Goal: Information Seeking & Learning: Learn about a topic

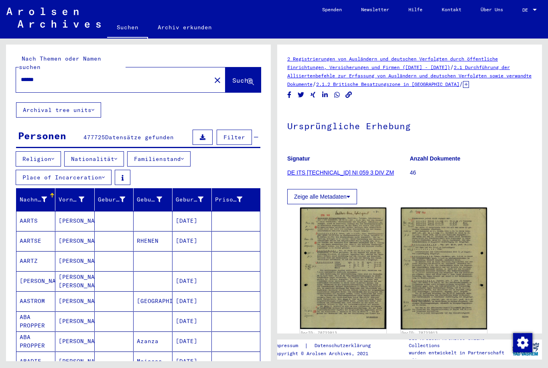
scroll to position [244, 0]
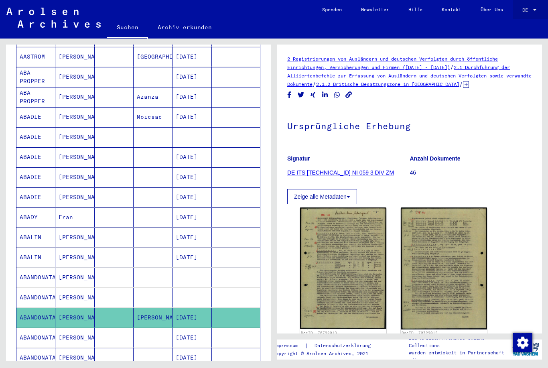
click at [535, 12] on div at bounding box center [534, 10] width 7 height 6
click at [484, 28] on div at bounding box center [274, 184] width 548 height 368
click at [533, 12] on div at bounding box center [534, 10] width 7 height 6
click at [524, 16] on span "English" at bounding box center [515, 14] width 20 height 6
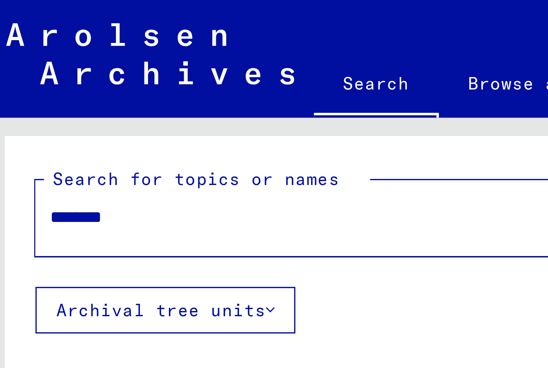
click at [133, 57] on div "Search for topics or names ******** close Search" at bounding box center [138, 69] width 245 height 29
click at [111, 81] on div "******** close" at bounding box center [118, 71] width 205 height 25
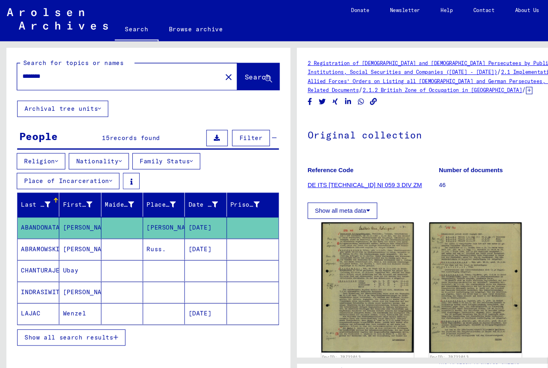
click at [234, 71] on span "Search" at bounding box center [240, 72] width 24 height 8
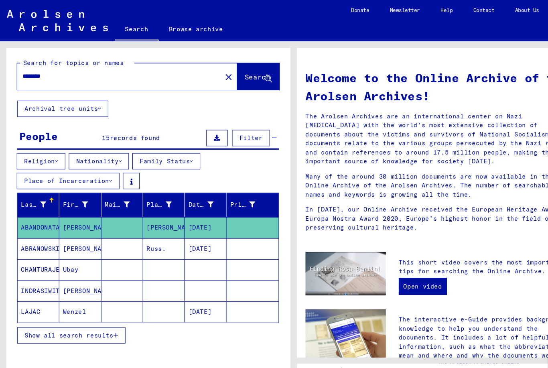
click at [174, 75] on input "********" at bounding box center [109, 71] width 177 height 8
type input "*"
type input "*******"
click at [235, 71] on span "Search" at bounding box center [240, 72] width 24 height 8
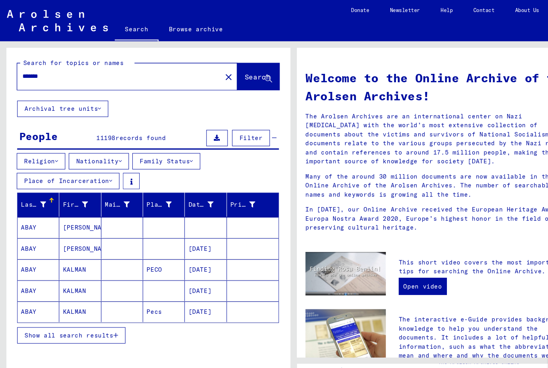
click at [114, 151] on icon at bounding box center [112, 151] width 3 height 6
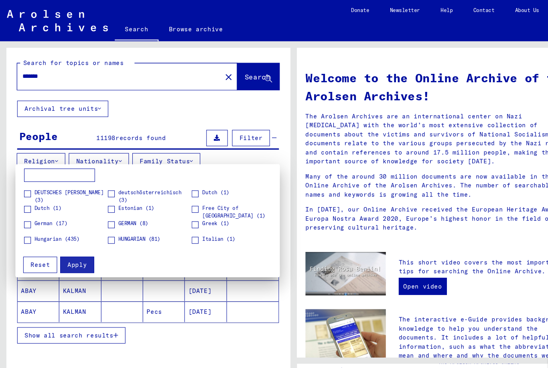
scroll to position [28, 0]
click at [26, 211] on span at bounding box center [25, 208] width 6 height 6
click at [79, 248] on span "Apply" at bounding box center [72, 247] width 18 height 7
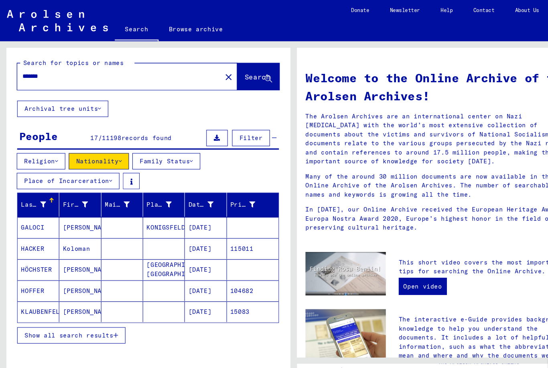
click at [187, 154] on button "Family Status" at bounding box center [155, 150] width 63 height 15
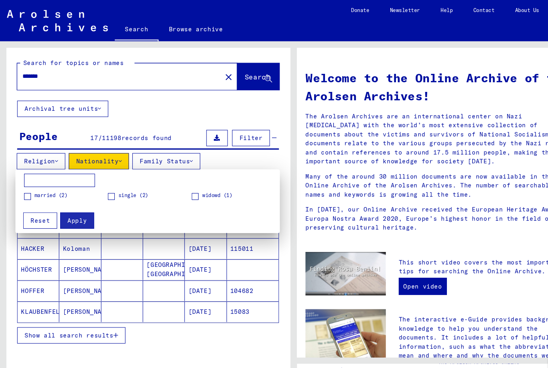
click at [171, 155] on div at bounding box center [274, 184] width 548 height 368
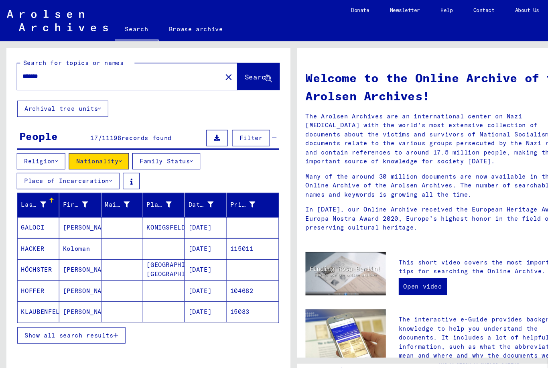
click at [107, 169] on button "Place of Incarceration" at bounding box center [64, 168] width 96 height 15
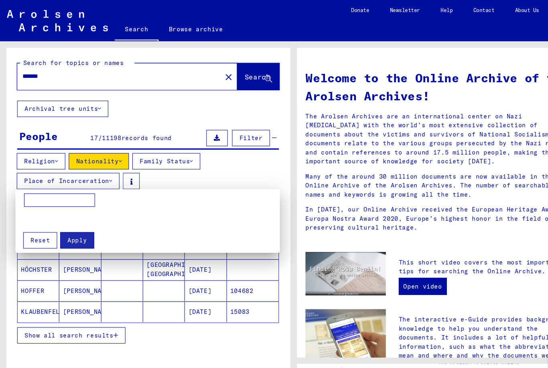
click at [128, 169] on div at bounding box center [274, 184] width 548 height 368
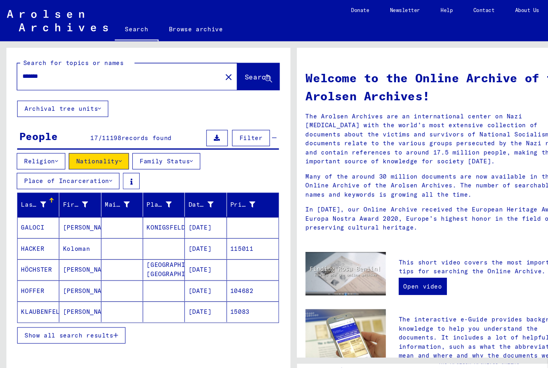
click at [122, 169] on button at bounding box center [123, 168] width 16 height 15
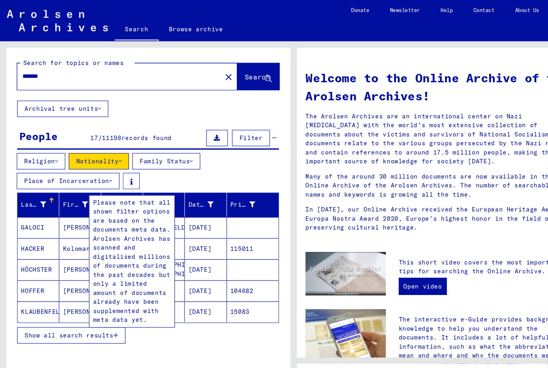
click at [209, 75] on mat-icon "close" at bounding box center [214, 72] width 10 height 10
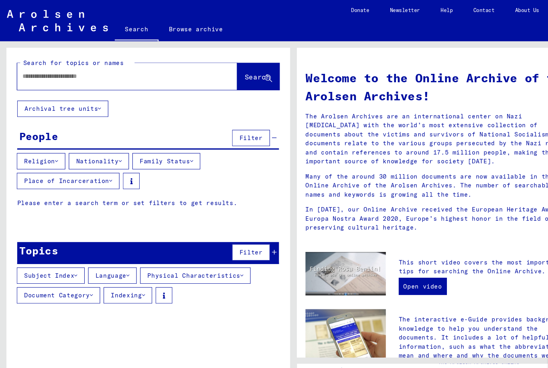
click at [148, 71] on input "text" at bounding box center [109, 71] width 177 height 8
type input "*********"
click at [240, 74] on span "Search" at bounding box center [240, 72] width 24 height 8
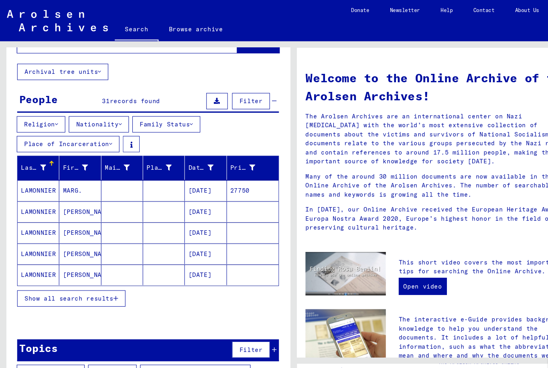
scroll to position [34, 0]
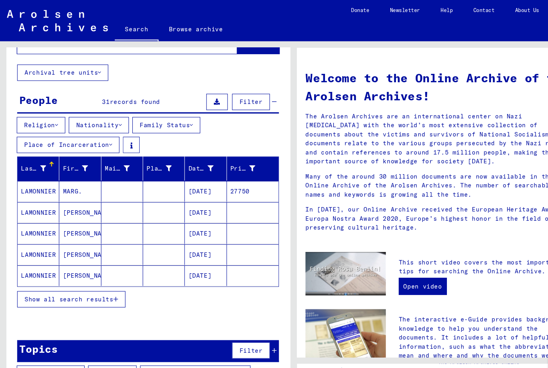
click at [101, 282] on span "Show all search results" at bounding box center [64, 279] width 83 height 7
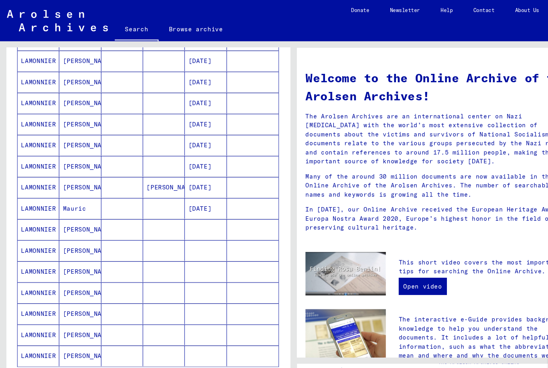
scroll to position [350, 0]
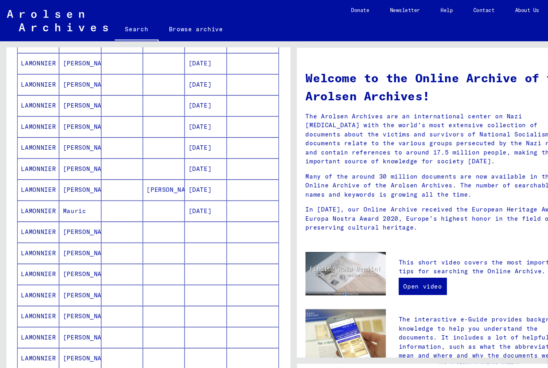
click at [41, 173] on mat-cell "LAMONNIER" at bounding box center [35, 176] width 39 height 19
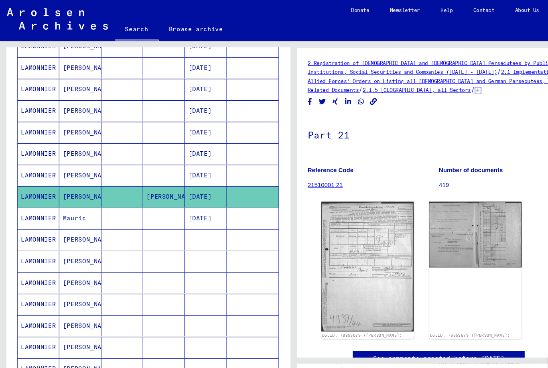
click at [348, 237] on img at bounding box center [343, 248] width 86 height 121
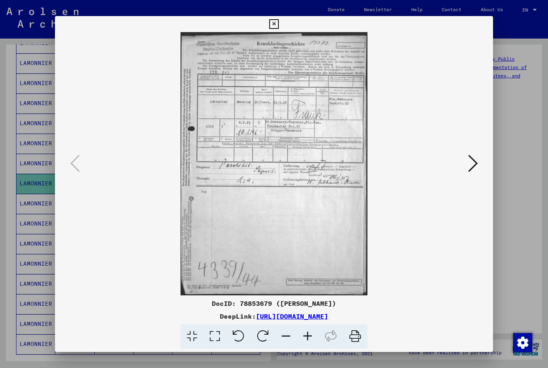
click at [479, 164] on button at bounding box center [473, 164] width 14 height 23
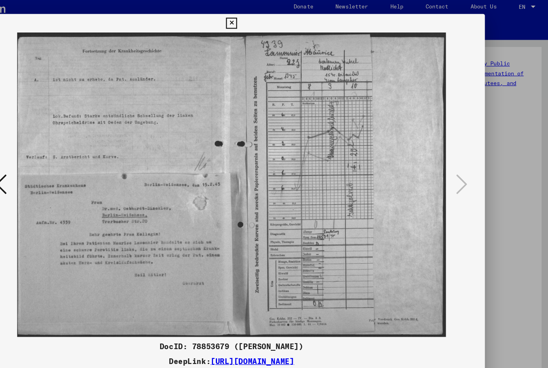
click at [279, 19] on icon at bounding box center [273, 24] width 9 height 10
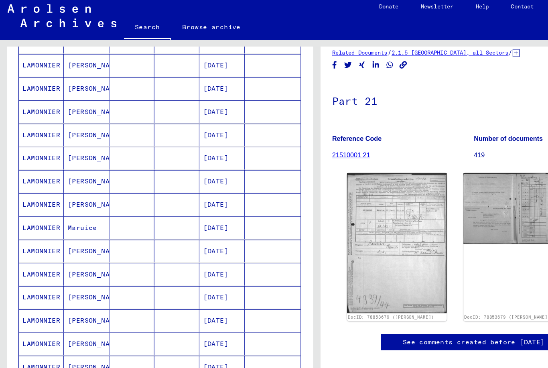
scroll to position [182, 0]
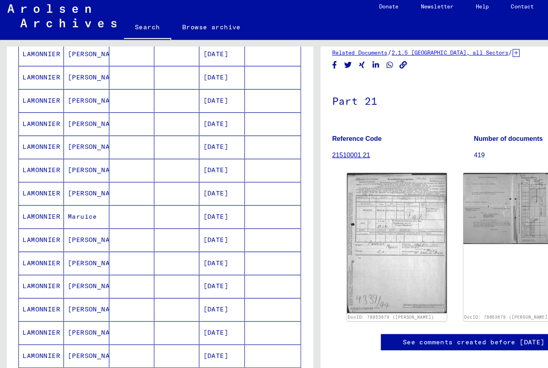
click at [199, 212] on mat-cell "[DATE]" at bounding box center [192, 211] width 39 height 20
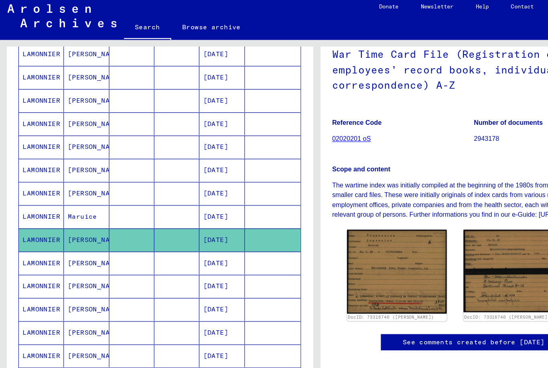
scroll to position [174, 0]
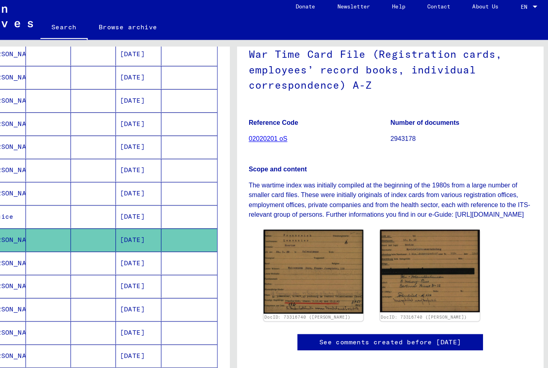
click at [300, 203] on img at bounding box center [343, 239] width 86 height 73
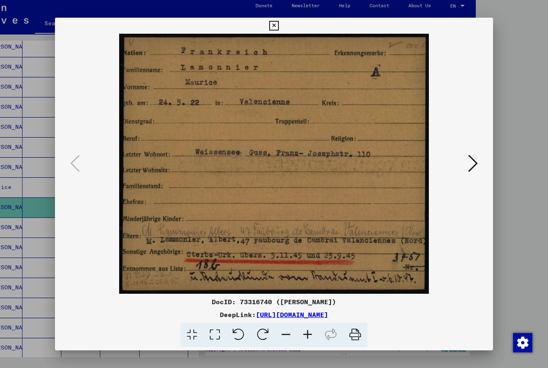
click at [471, 166] on icon at bounding box center [473, 163] width 10 height 19
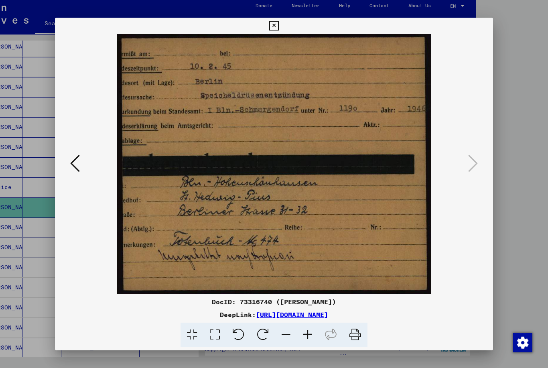
click at [83, 167] on img at bounding box center [274, 164] width 384 height 260
click at [85, 164] on img at bounding box center [274, 164] width 384 height 260
click at [77, 170] on icon at bounding box center [75, 163] width 10 height 19
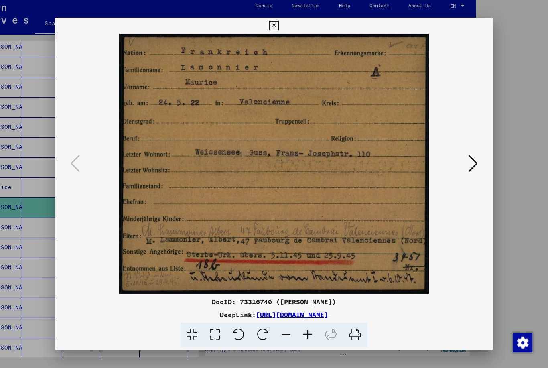
click at [279, 29] on icon at bounding box center [273, 26] width 9 height 10
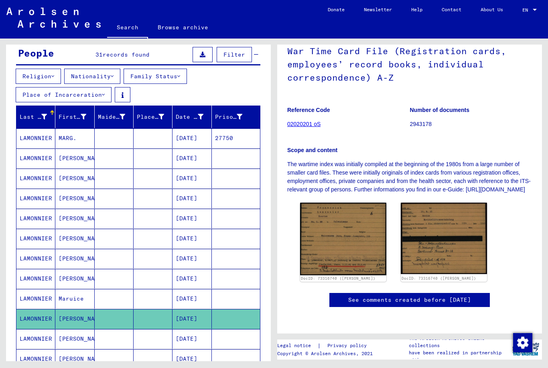
scroll to position [83, 0]
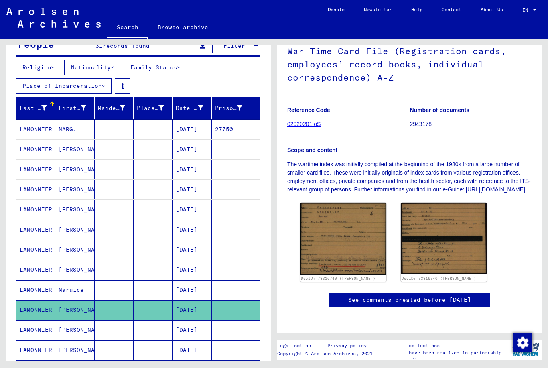
click at [51, 195] on mat-cell "LAMONNIER" at bounding box center [35, 190] width 39 height 20
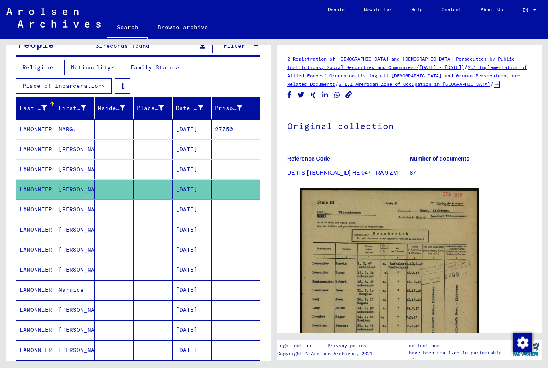
click at [510, 228] on div "DocID: 70480915" at bounding box center [410, 317] width 226 height 264
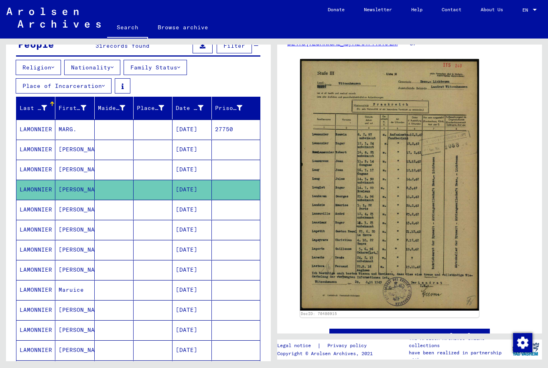
scroll to position [127, 0]
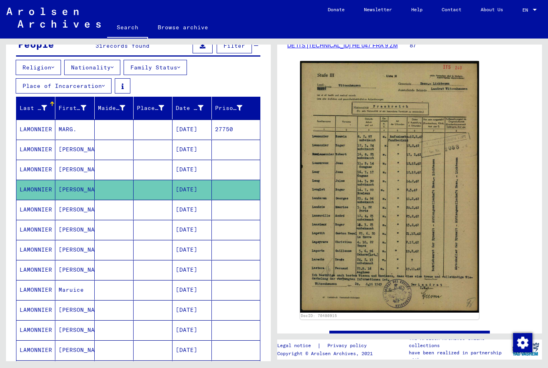
click at [66, 293] on mat-cell "Maruice" at bounding box center [74, 290] width 39 height 20
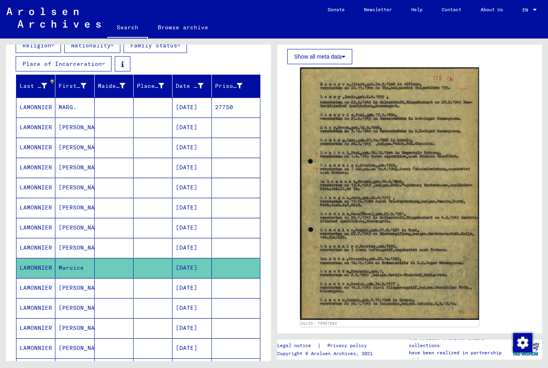
scroll to position [106, 0]
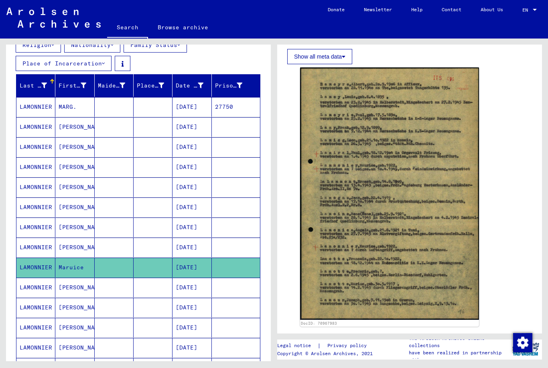
click at [139, 315] on mat-cell at bounding box center [153, 308] width 39 height 20
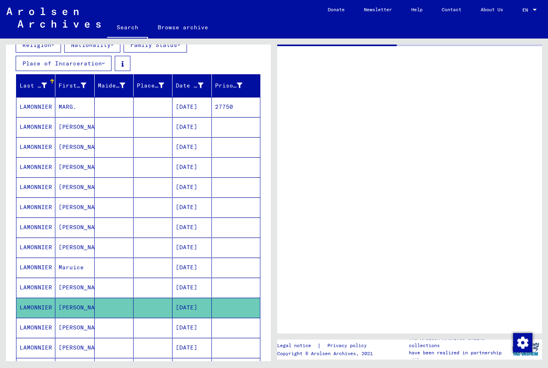
click at [139, 315] on mat-cell at bounding box center [153, 308] width 39 height 20
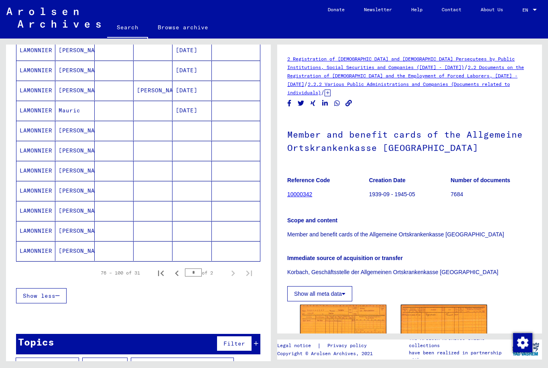
scroll to position [444, 0]
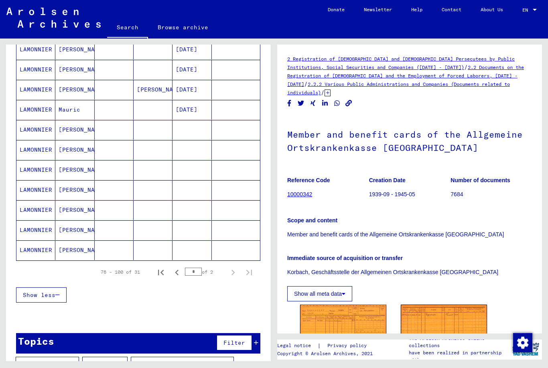
click at [175, 275] on icon "Previous page" at bounding box center [176, 272] width 11 height 11
type input "*"
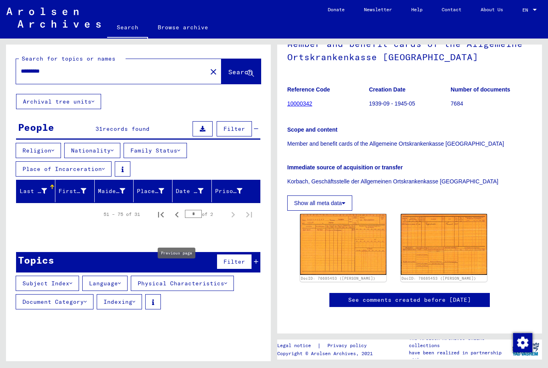
scroll to position [114, 0]
click at [76, 173] on button "Place of Incarceration" at bounding box center [64, 168] width 96 height 15
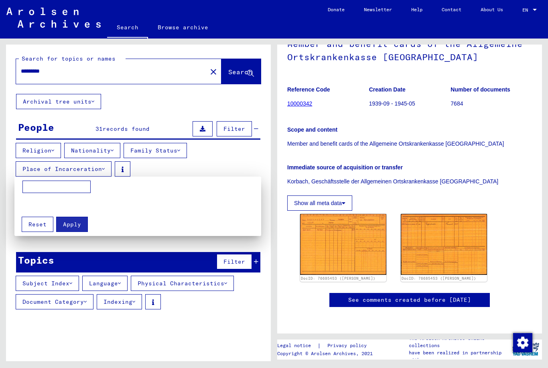
click at [68, 189] on input at bounding box center [56, 187] width 68 height 13
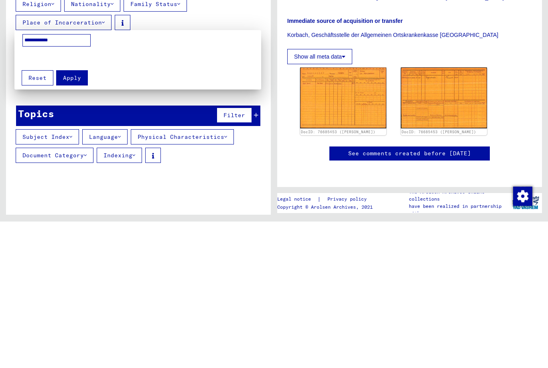
type input "**********"
click at [76, 221] on span "Apply" at bounding box center [72, 224] width 18 height 7
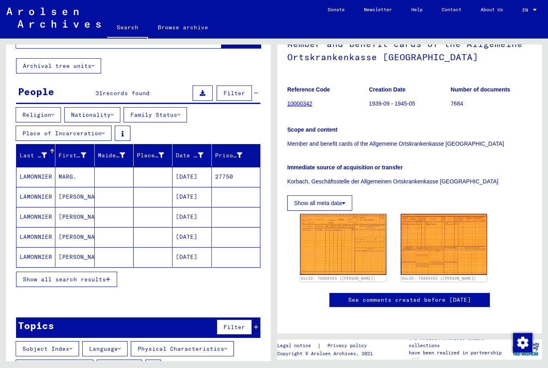
scroll to position [19, 0]
click at [48, 227] on mat-cell "LAMONNIER" at bounding box center [35, 237] width 39 height 20
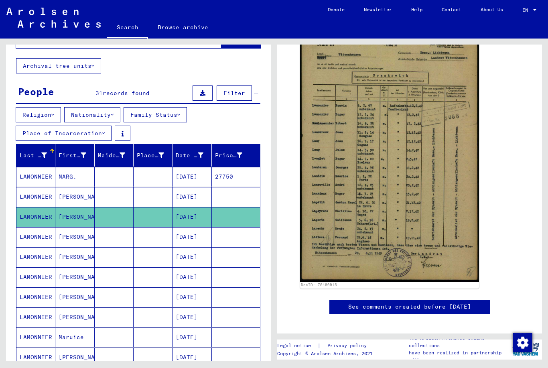
scroll to position [151, 0]
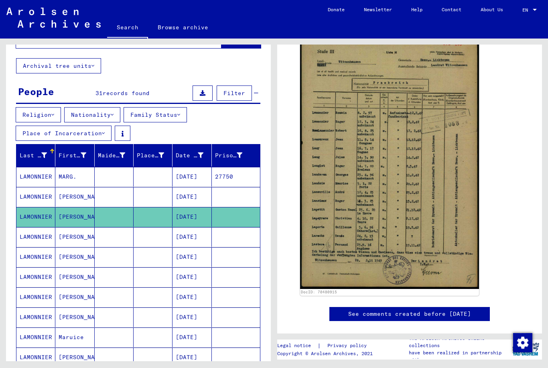
click at [505, 153] on div "DocID: 70480915" at bounding box center [410, 166] width 226 height 264
click at [432, 161] on img at bounding box center [389, 163] width 179 height 252
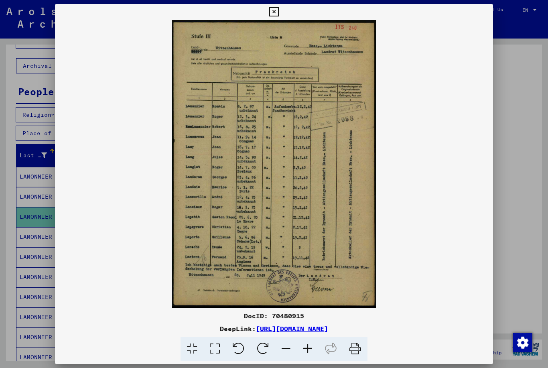
click at [420, 201] on img at bounding box center [274, 164] width 439 height 288
click at [462, 186] on img at bounding box center [274, 164] width 439 height 288
click at [401, 197] on img at bounding box center [274, 164] width 439 height 288
click at [500, 181] on div at bounding box center [274, 184] width 548 height 368
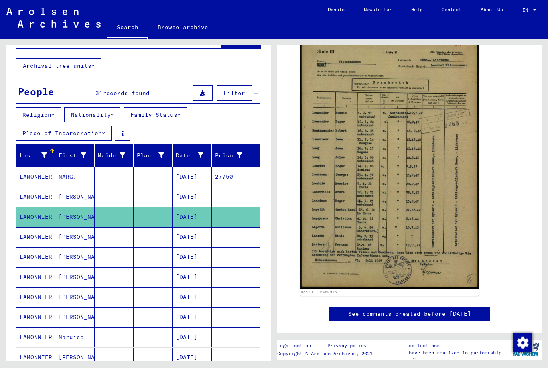
click at [523, 183] on div "DocID: 70480915" at bounding box center [409, 166] width 245 height 264
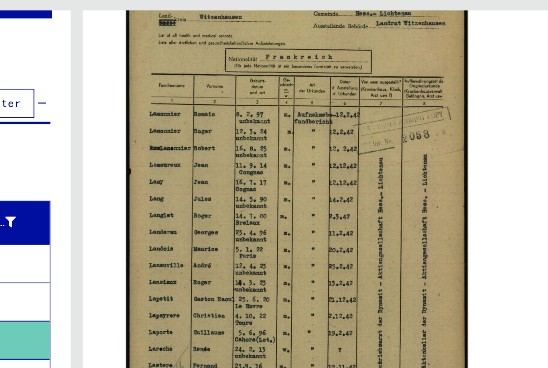
scroll to position [165, 0]
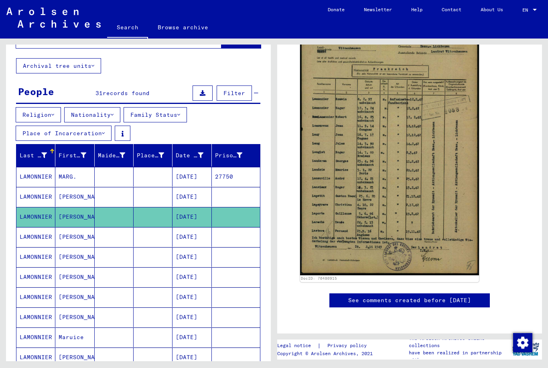
click at [120, 107] on button "Nationality" at bounding box center [92, 114] width 56 height 15
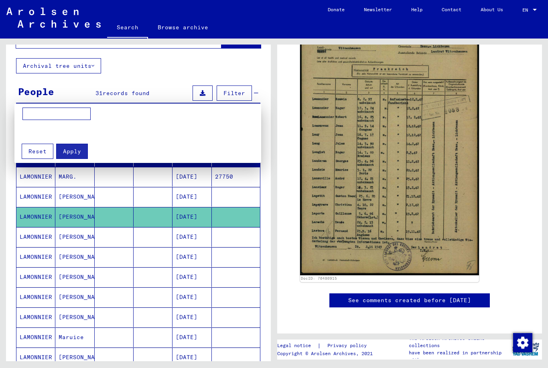
click at [65, 99] on div at bounding box center [274, 184] width 548 height 368
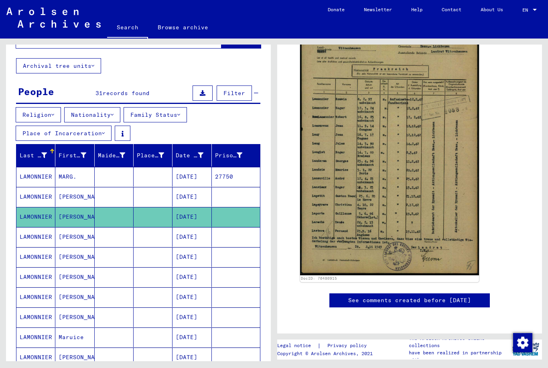
click at [187, 107] on button "Family Status" at bounding box center [155, 114] width 63 height 15
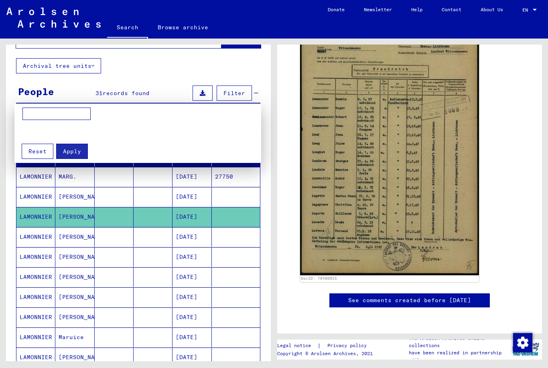
click at [171, 65] on div at bounding box center [274, 184] width 548 height 368
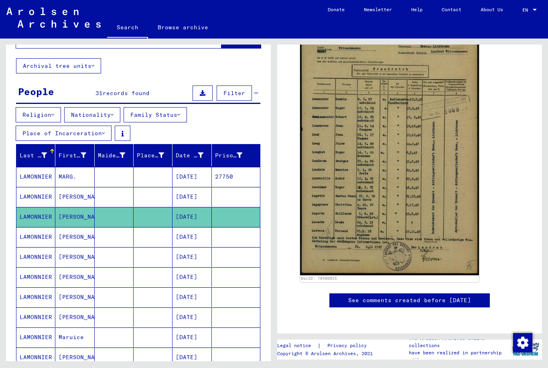
click at [239, 153] on icon at bounding box center [240, 156] width 6 height 6
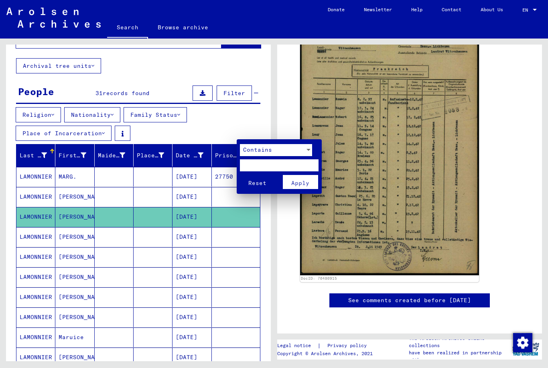
click at [191, 138] on div at bounding box center [274, 184] width 548 height 368
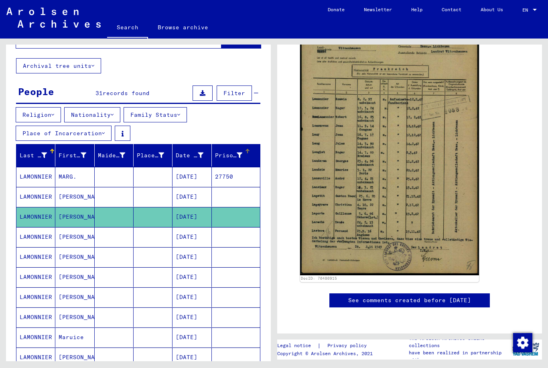
click at [150, 151] on div "Place of Birth" at bounding box center [150, 155] width 27 height 8
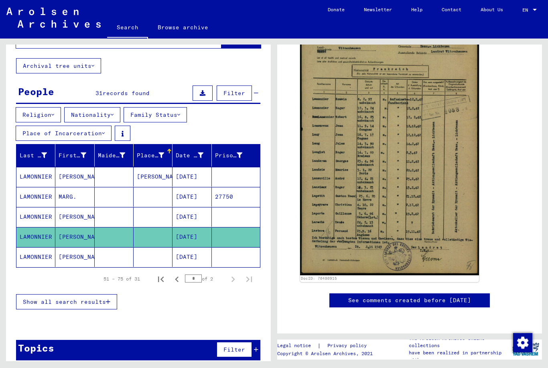
click at [177, 271] on button "Previous page" at bounding box center [177, 279] width 16 height 16
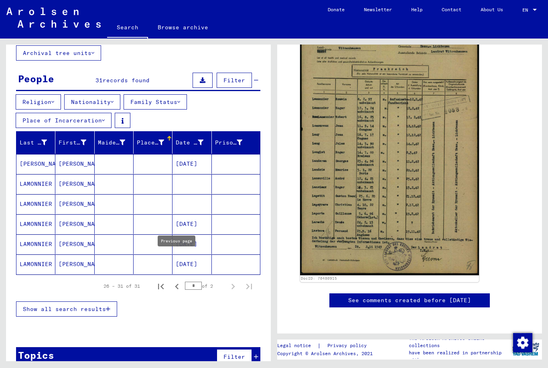
scroll to position [49, 0]
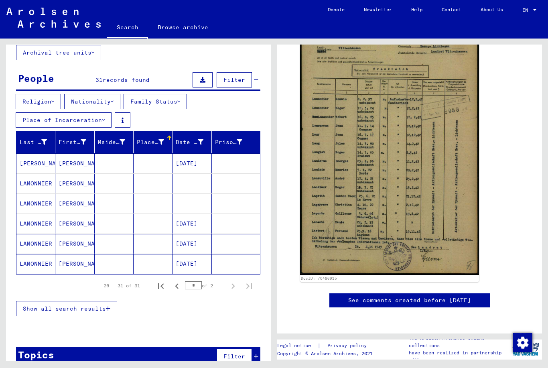
click at [48, 154] on mat-cell "[PERSON_NAME]" at bounding box center [35, 164] width 39 height 20
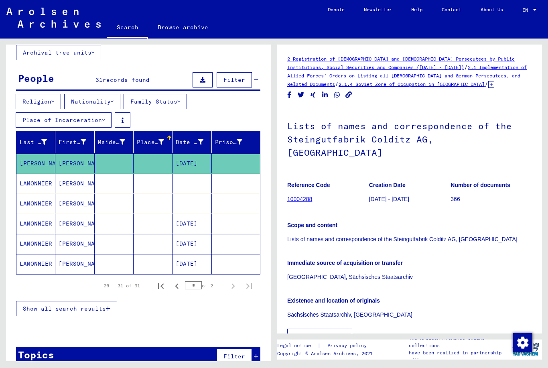
click at [42, 174] on mat-cell "LAMONNIER" at bounding box center [35, 184] width 39 height 20
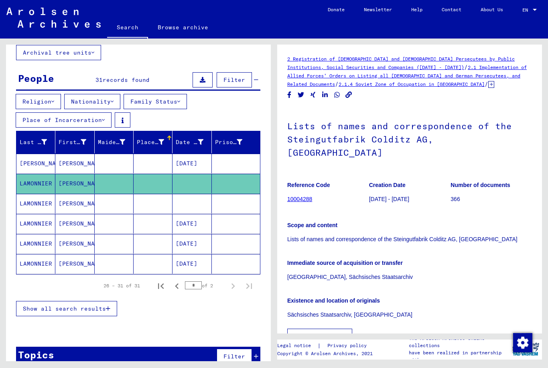
click at [42, 194] on mat-cell "LAMONNIER" at bounding box center [35, 204] width 39 height 20
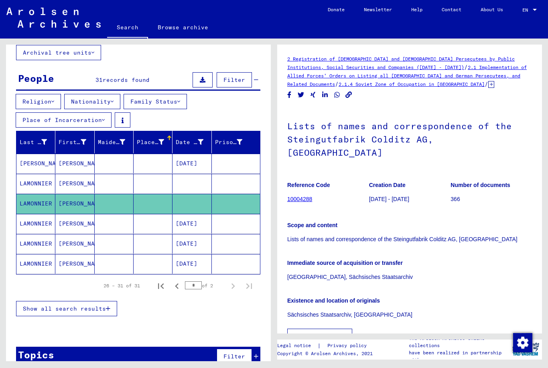
click at [35, 214] on mat-cell "LAMONNIER" at bounding box center [35, 224] width 39 height 20
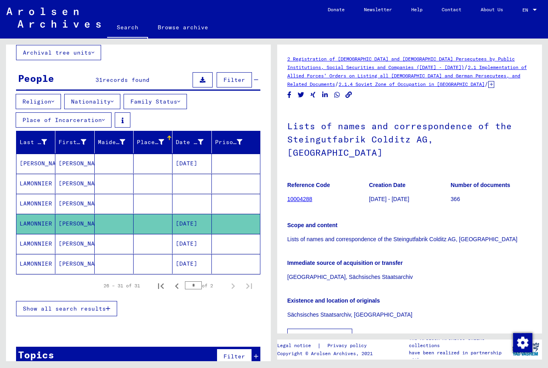
click at [43, 234] on mat-cell "LAMONNIER" at bounding box center [35, 244] width 39 height 20
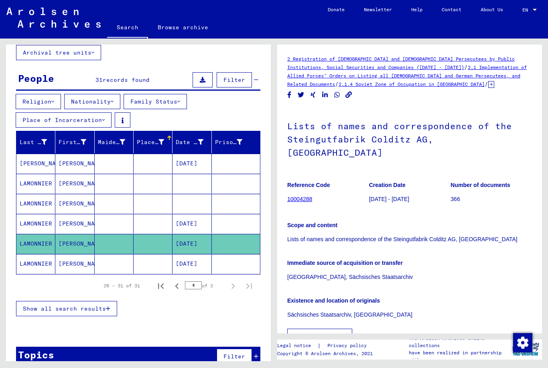
click at [39, 254] on mat-cell "LAMONNIER" at bounding box center [35, 264] width 39 height 20
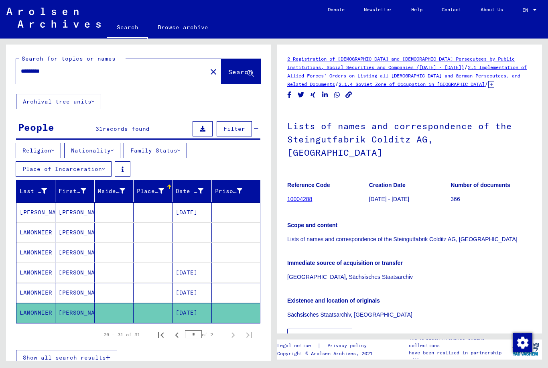
click at [94, 99] on icon at bounding box center [93, 102] width 3 height 6
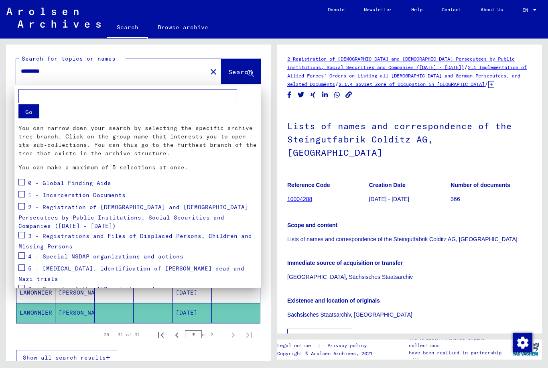
scroll to position [49, 0]
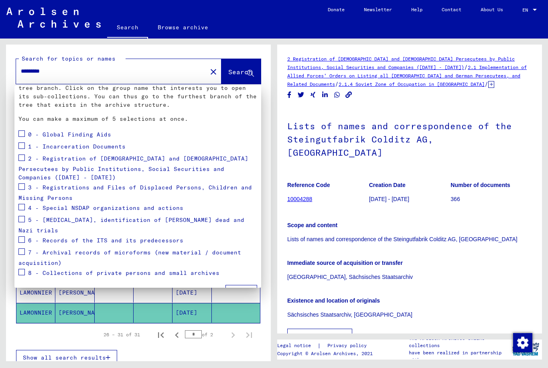
click at [24, 160] on span at bounding box center [21, 158] width 6 height 6
click at [243, 289] on span "Apply" at bounding box center [241, 292] width 18 height 7
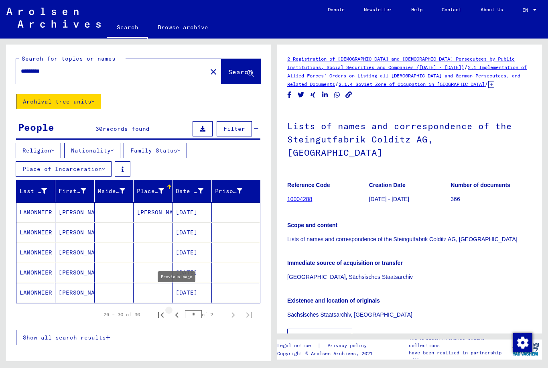
click at [177, 309] on icon "Previous page" at bounding box center [176, 314] width 11 height 11
type input "*"
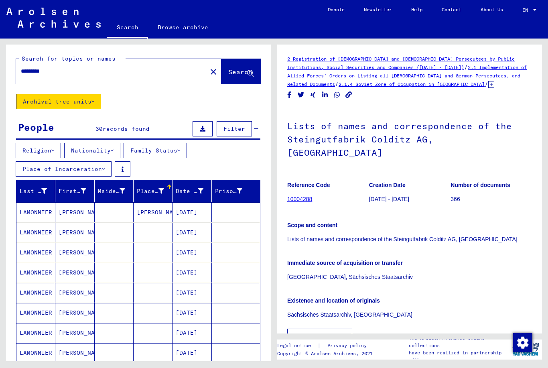
scroll to position [0, 0]
click at [68, 94] on button "Archival tree units" at bounding box center [58, 101] width 85 height 15
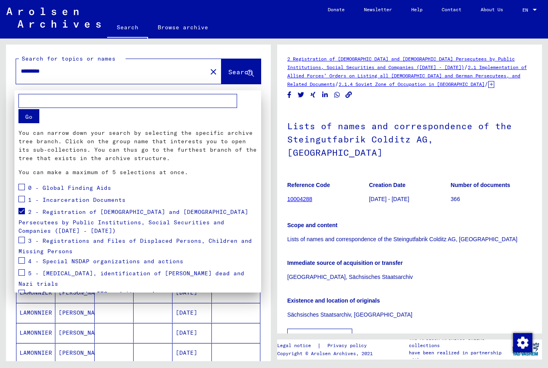
scroll to position [49, 0]
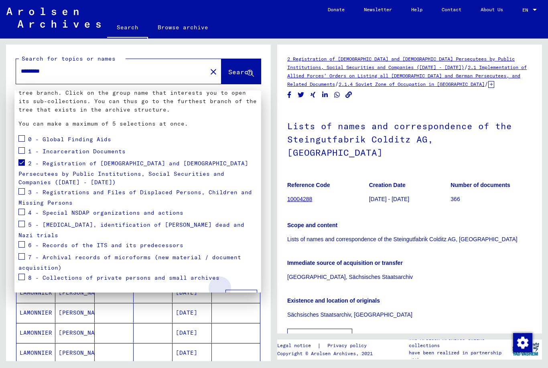
click at [244, 290] on button "Apply" at bounding box center [242, 297] width 32 height 15
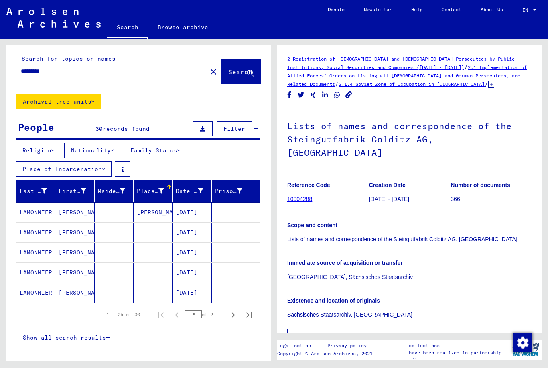
click at [39, 203] on mat-cell "LAMONNIER" at bounding box center [35, 213] width 39 height 20
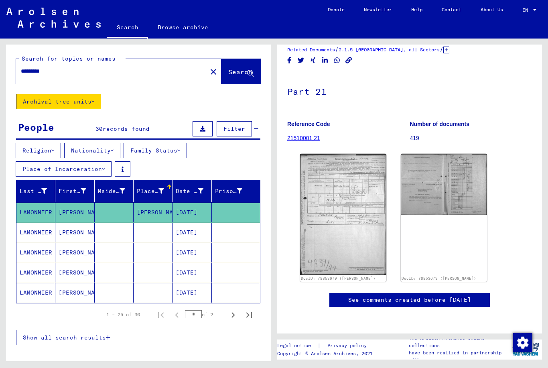
scroll to position [73, 0]
click at [464, 175] on div "DocID: 78853679 ([PERSON_NAME])" at bounding box center [444, 218] width 86 height 128
click at [448, 194] on div "DocID: 78853679 ([PERSON_NAME])" at bounding box center [444, 218] width 86 height 128
click at [456, 154] on img at bounding box center [444, 184] width 86 height 61
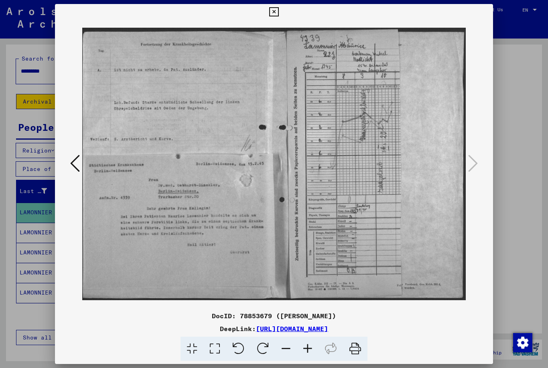
click at [281, 17] on button at bounding box center [274, 12] width 14 height 16
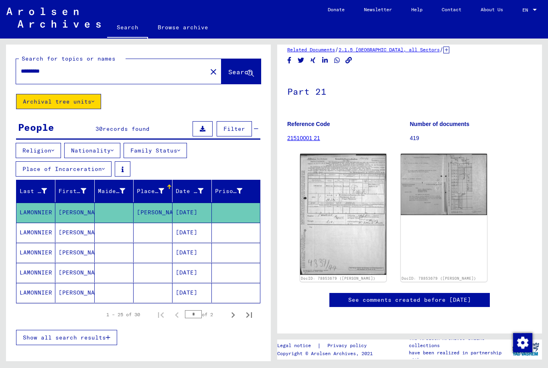
click at [438, 114] on figure "Number of documents 419" at bounding box center [471, 132] width 122 height 36
click at [435, 120] on p "Number of documents" at bounding box center [471, 124] width 122 height 8
click at [321, 120] on p "Reference Code" at bounding box center [348, 124] width 122 height 8
click at [301, 135] on link "21510001 21" at bounding box center [303, 138] width 33 height 6
click at [307, 135] on link "21510001 21" at bounding box center [303, 138] width 33 height 6
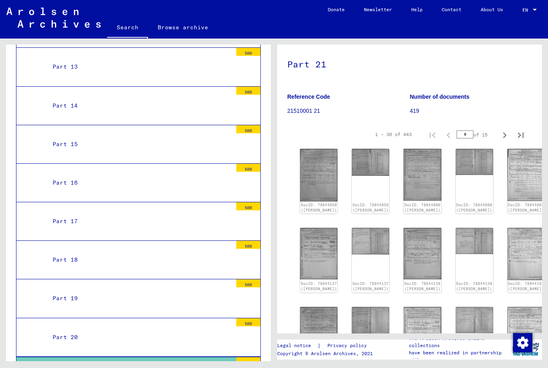
scroll to position [61, 0]
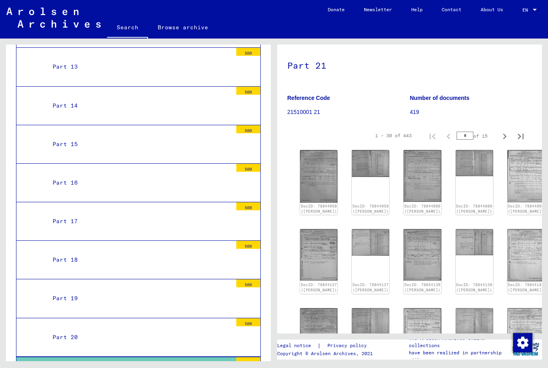
click at [314, 150] on img at bounding box center [318, 176] width 37 height 53
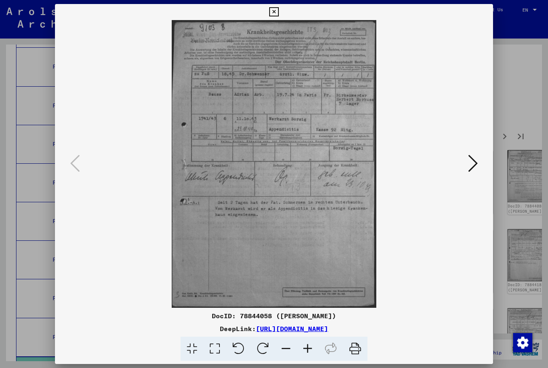
click at [476, 162] on icon at bounding box center [473, 163] width 10 height 19
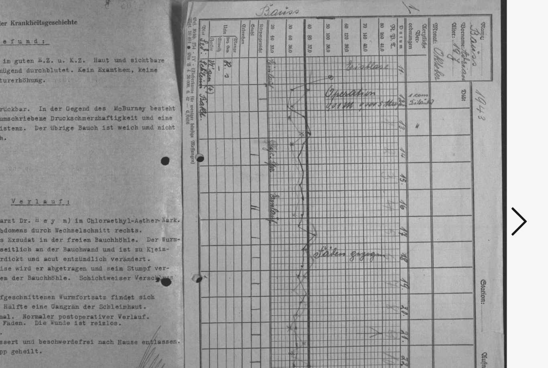
click at [468, 154] on icon at bounding box center [473, 163] width 10 height 19
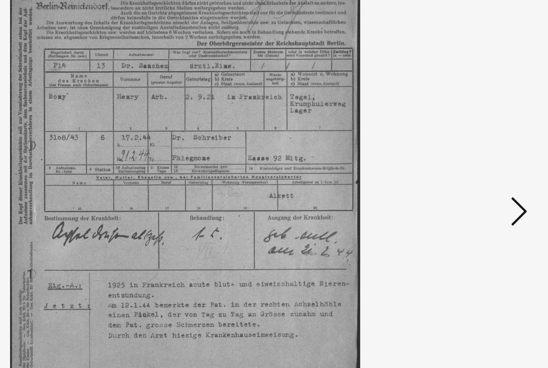
click at [468, 154] on icon at bounding box center [473, 163] width 10 height 19
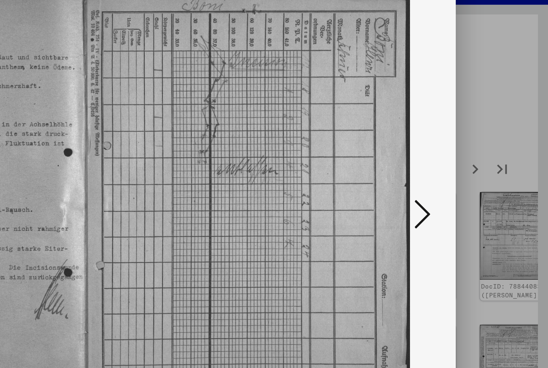
click at [468, 154] on icon at bounding box center [473, 163] width 10 height 19
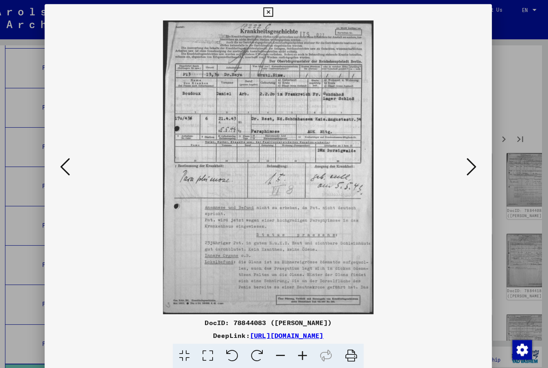
click at [468, 163] on icon at bounding box center [473, 163] width 10 height 19
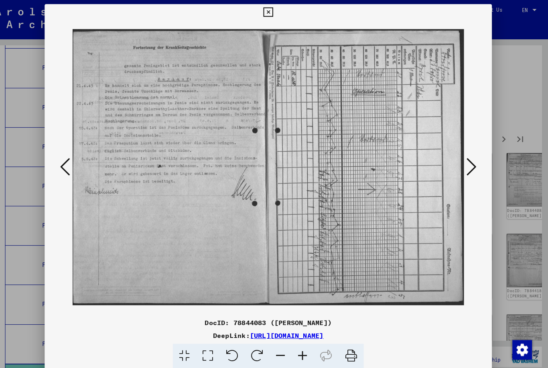
click at [468, 165] on button at bounding box center [473, 164] width 14 height 23
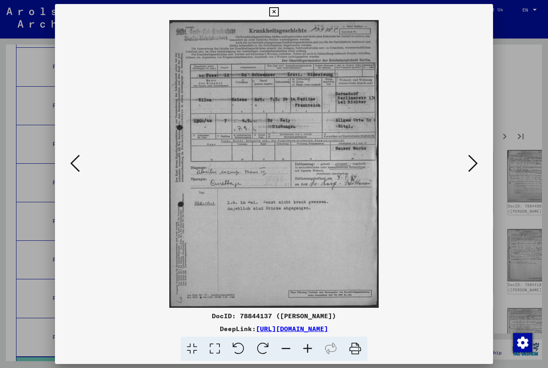
click at [472, 163] on icon at bounding box center [473, 163] width 10 height 19
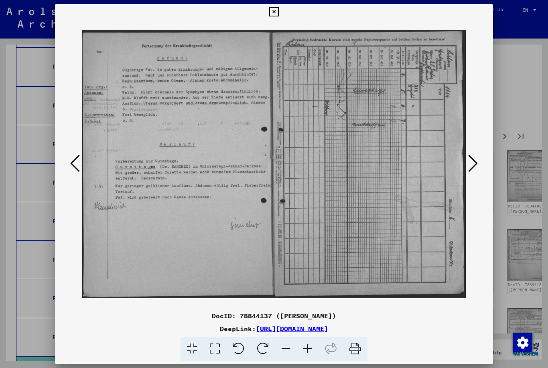
click at [471, 163] on icon at bounding box center [473, 163] width 10 height 19
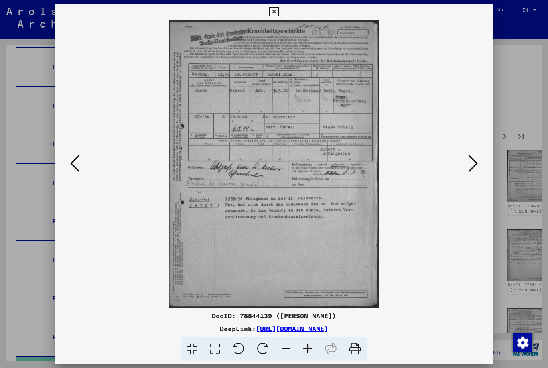
click at [475, 164] on icon at bounding box center [473, 163] width 10 height 19
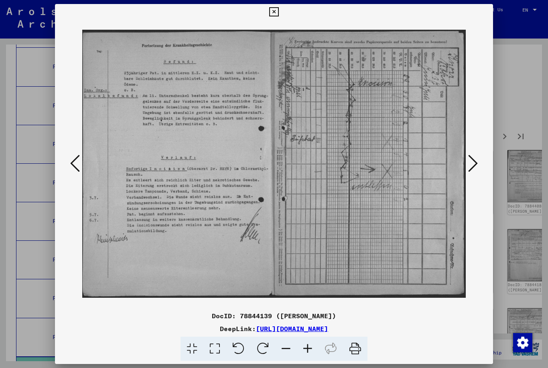
click at [477, 160] on icon at bounding box center [473, 163] width 10 height 19
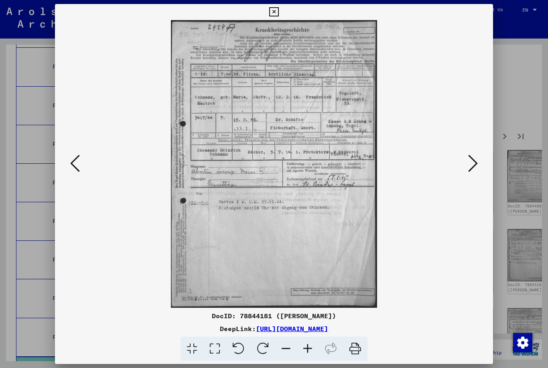
click at [477, 163] on icon at bounding box center [473, 163] width 10 height 19
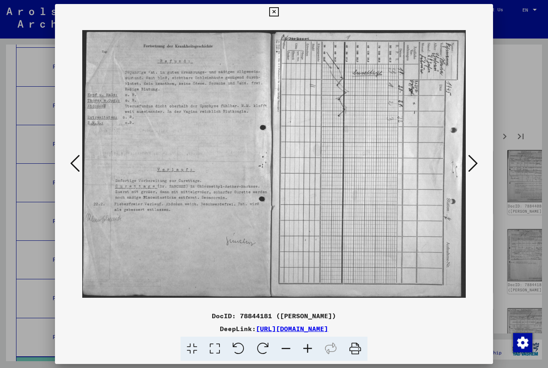
click at [469, 163] on icon at bounding box center [473, 163] width 10 height 19
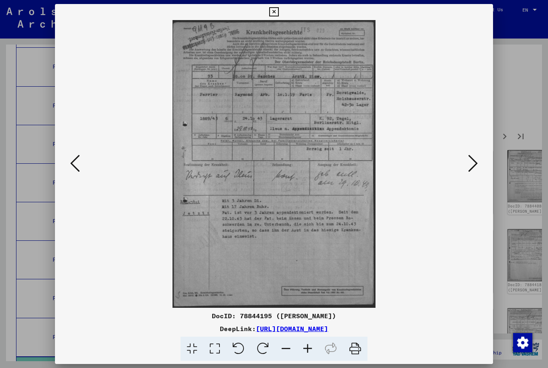
click at [480, 166] on button at bounding box center [473, 164] width 14 height 23
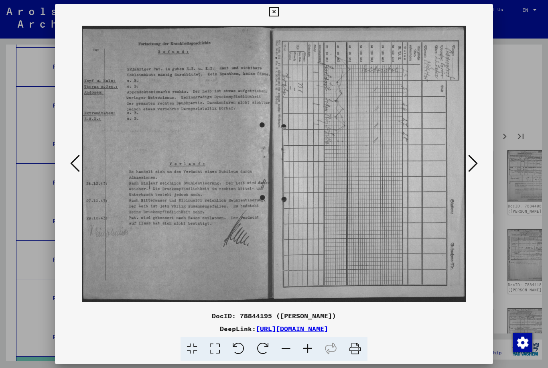
click at [473, 164] on icon at bounding box center [473, 163] width 10 height 19
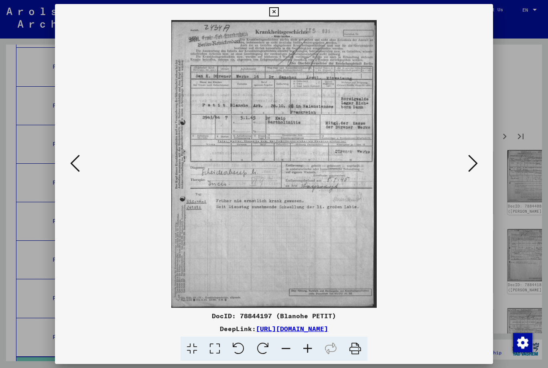
click at [493, 159] on div at bounding box center [274, 164] width 439 height 288
click at [472, 169] on icon at bounding box center [473, 163] width 10 height 19
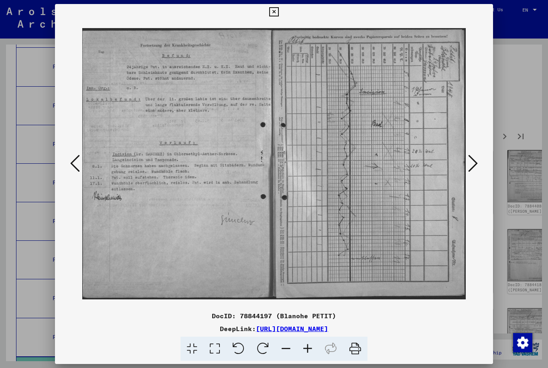
click at [480, 160] on button at bounding box center [473, 164] width 14 height 23
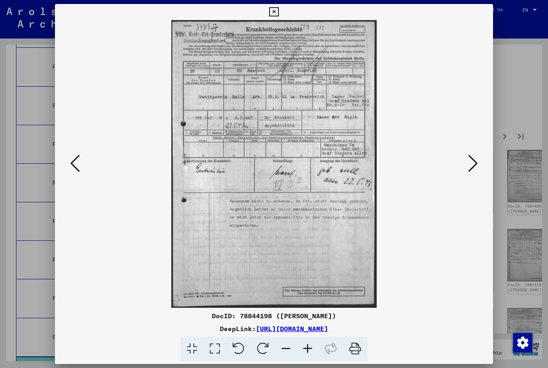
click at [472, 164] on icon at bounding box center [473, 163] width 10 height 19
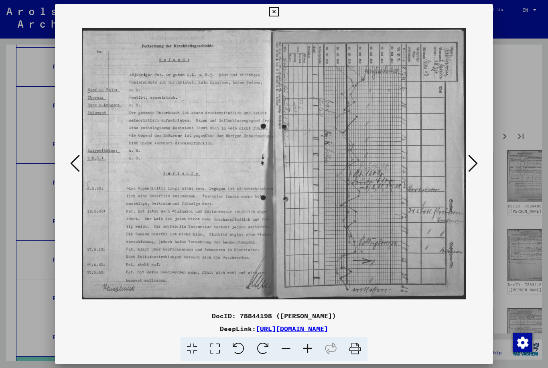
click at [477, 165] on icon at bounding box center [473, 163] width 10 height 19
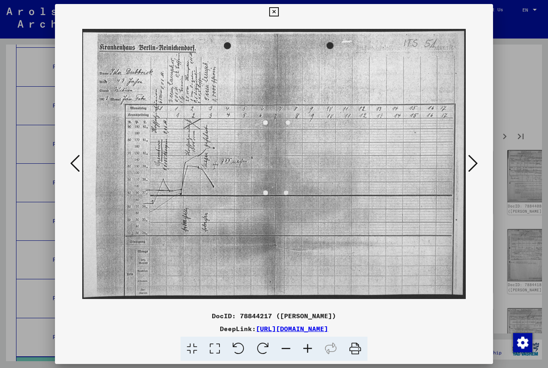
click at [480, 164] on button at bounding box center [473, 164] width 14 height 23
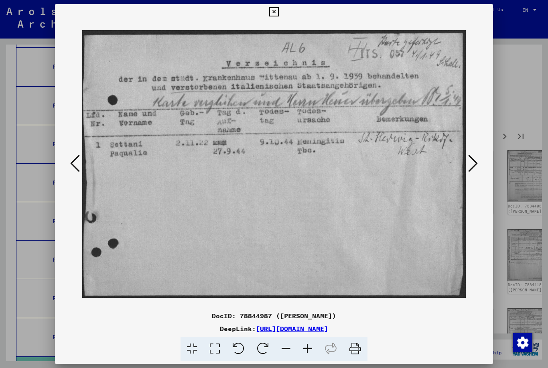
click at [469, 168] on icon at bounding box center [473, 163] width 10 height 19
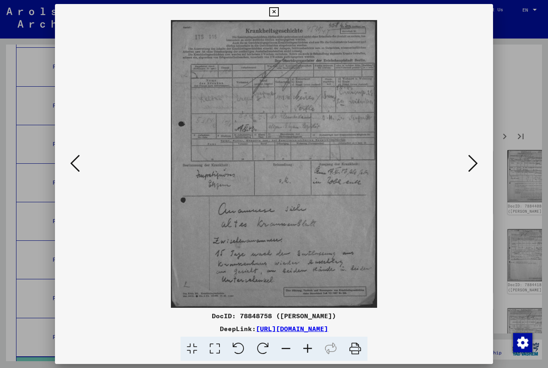
click at [471, 162] on icon at bounding box center [473, 163] width 10 height 19
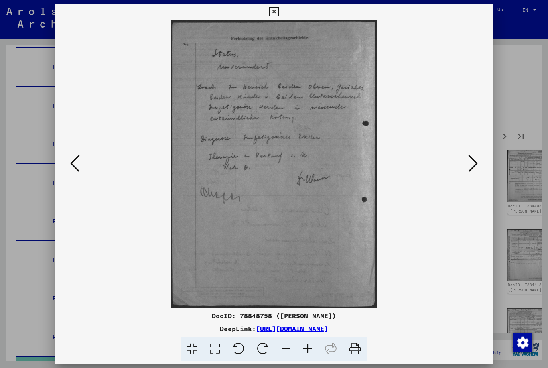
click at [471, 167] on icon at bounding box center [473, 163] width 10 height 19
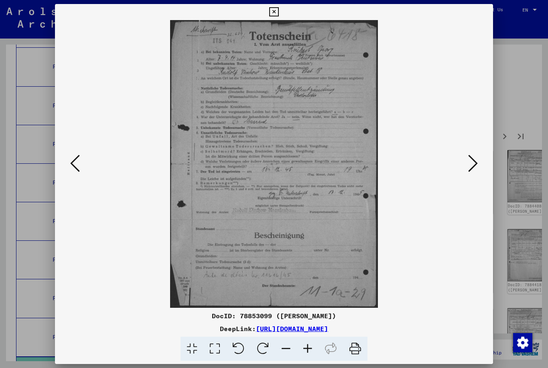
click at [471, 168] on icon at bounding box center [473, 163] width 10 height 19
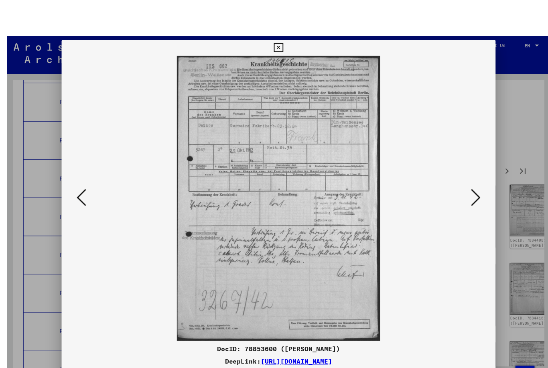
scroll to position [15, 0]
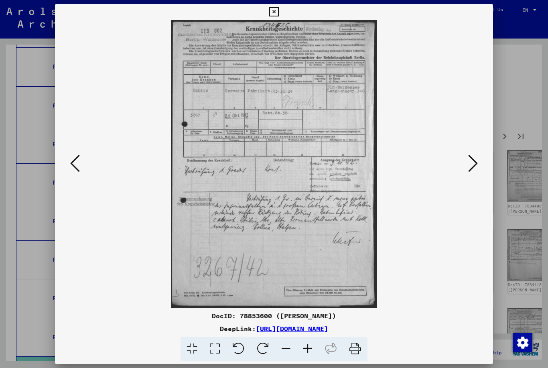
click at [476, 161] on icon at bounding box center [473, 163] width 10 height 19
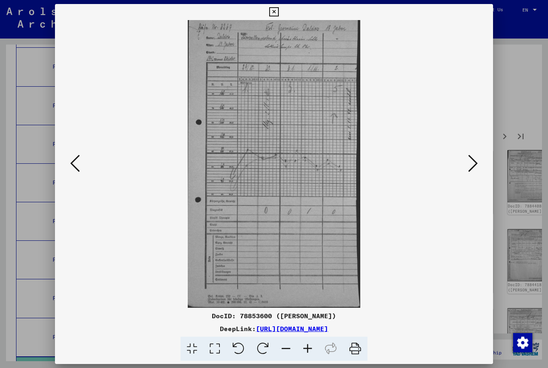
click at [470, 165] on icon at bounding box center [473, 163] width 10 height 19
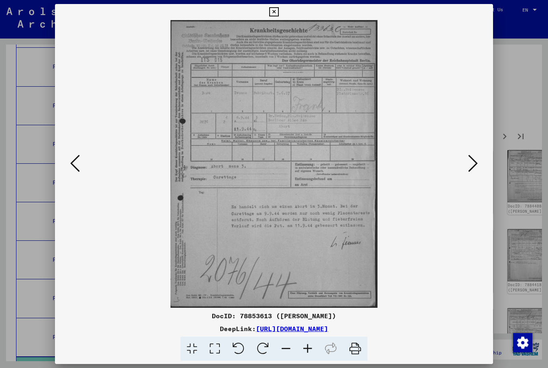
click at [474, 166] on icon at bounding box center [473, 163] width 10 height 19
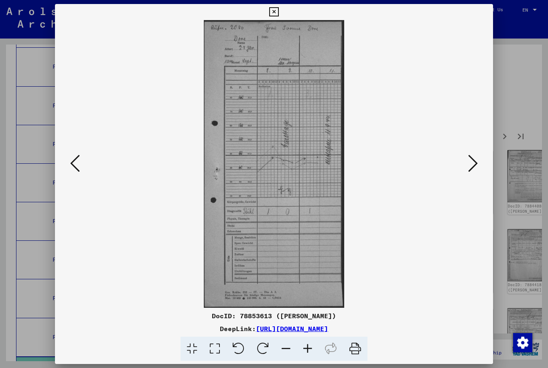
click at [470, 158] on icon at bounding box center [473, 163] width 10 height 19
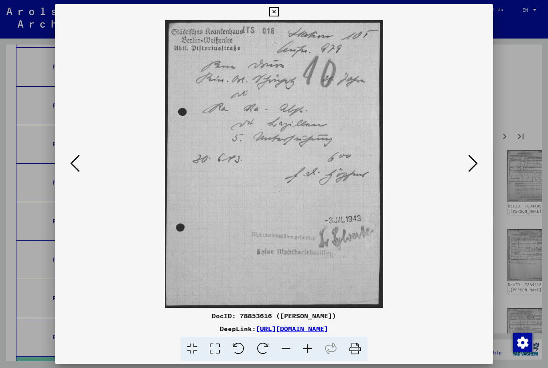
click at [464, 169] on img at bounding box center [274, 164] width 384 height 288
click at [475, 172] on icon at bounding box center [473, 163] width 10 height 19
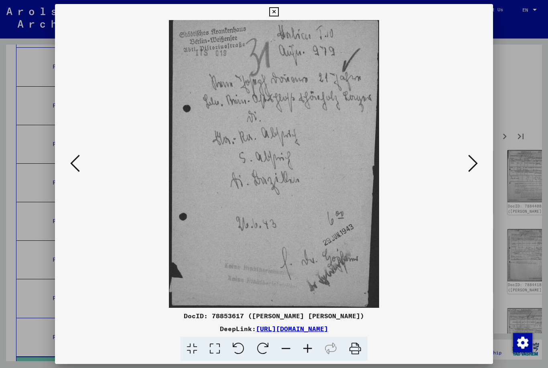
click at [473, 169] on icon at bounding box center [473, 163] width 10 height 19
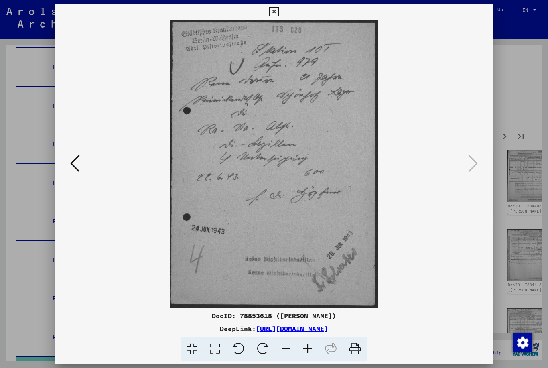
click at [279, 14] on icon at bounding box center [273, 12] width 9 height 10
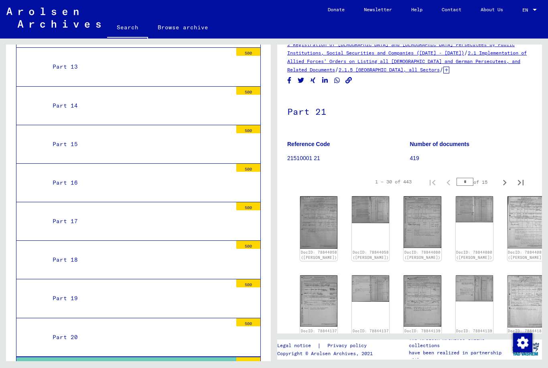
scroll to position [16, 0]
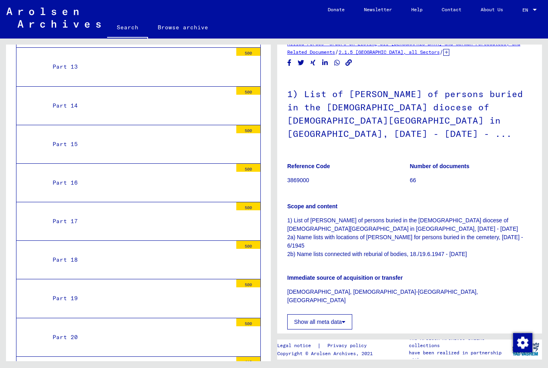
scroll to position [33, 0]
click at [430, 163] on b "Number of documents" at bounding box center [440, 166] width 60 height 6
click at [412, 176] on p "66" at bounding box center [471, 180] width 122 height 8
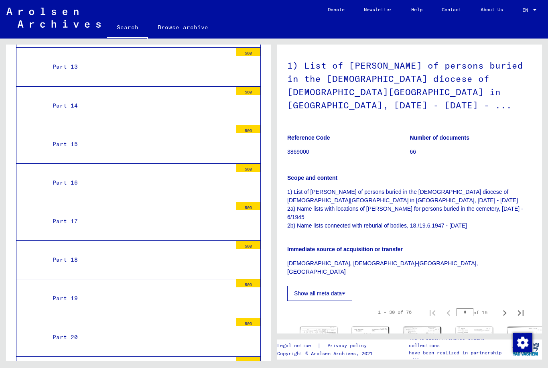
scroll to position [61, 0]
click at [312, 326] on img at bounding box center [318, 351] width 37 height 50
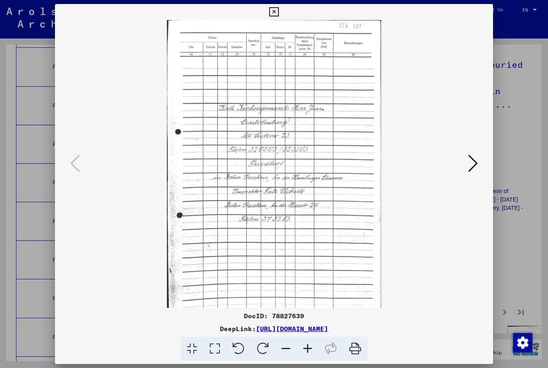
click at [468, 165] on button at bounding box center [473, 164] width 14 height 23
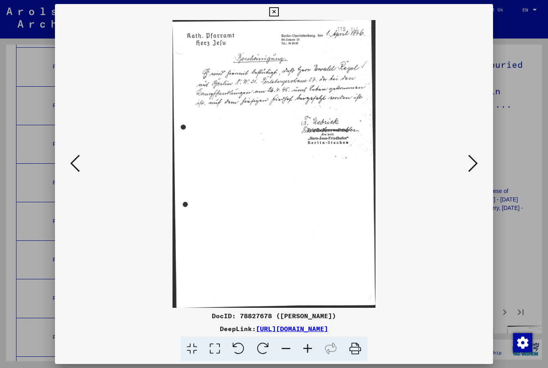
click at [474, 161] on icon at bounding box center [473, 163] width 10 height 19
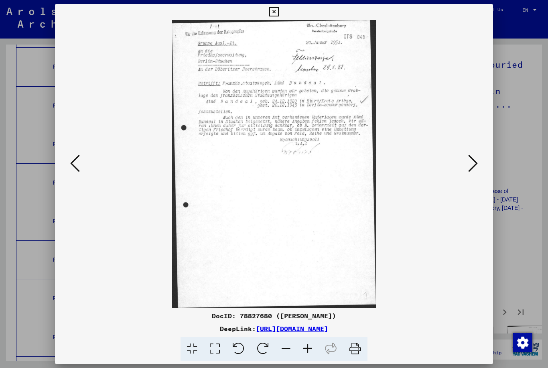
click at [471, 168] on icon at bounding box center [473, 163] width 10 height 19
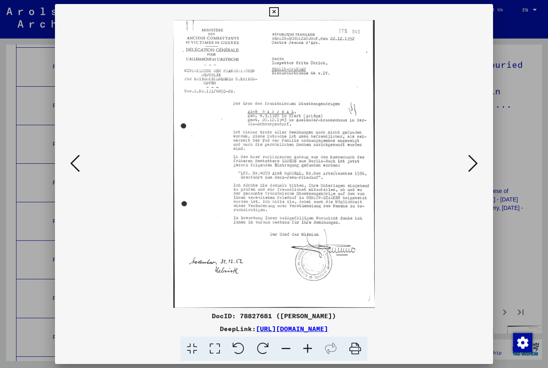
click at [474, 163] on icon at bounding box center [473, 163] width 10 height 19
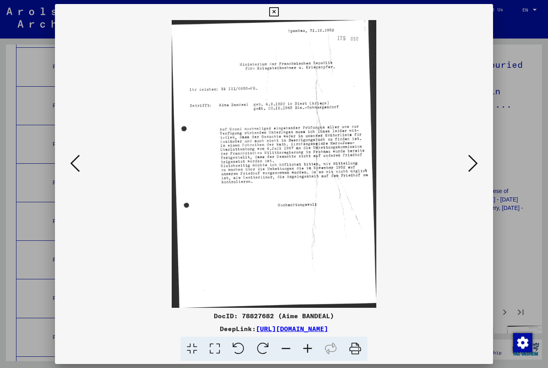
click at [467, 167] on button at bounding box center [473, 164] width 14 height 23
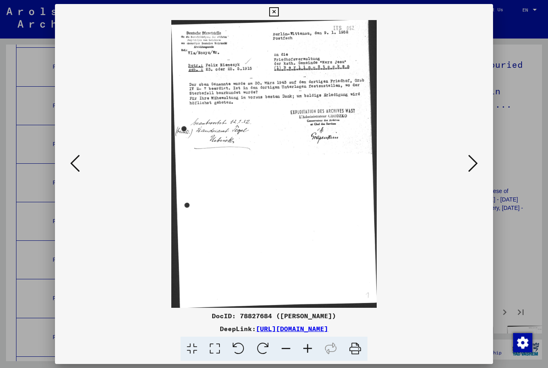
click at [475, 171] on icon at bounding box center [473, 163] width 10 height 19
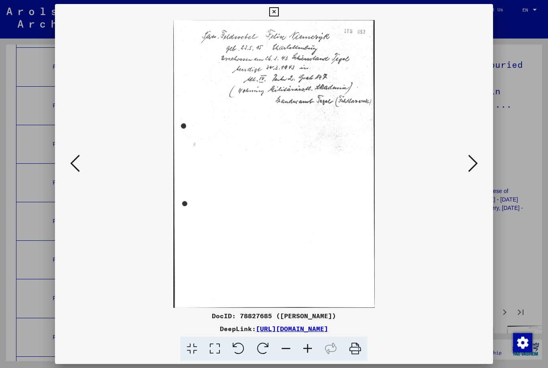
click at [468, 168] on icon at bounding box center [473, 163] width 10 height 19
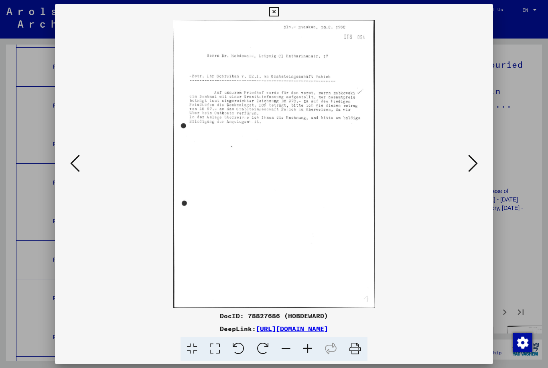
click at [461, 171] on img at bounding box center [274, 164] width 384 height 288
click at [473, 170] on icon at bounding box center [473, 163] width 10 height 19
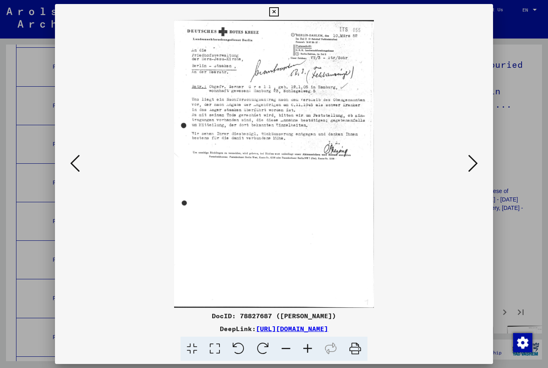
click at [472, 169] on icon at bounding box center [473, 163] width 10 height 19
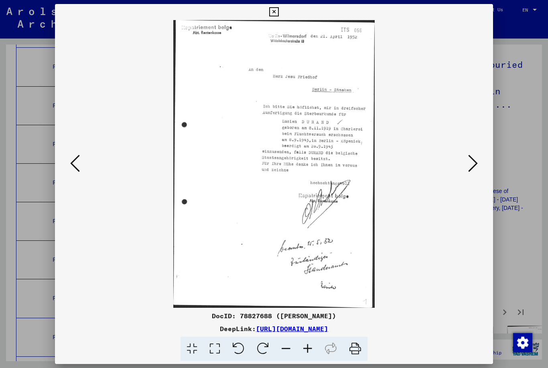
click at [468, 171] on icon at bounding box center [473, 163] width 10 height 19
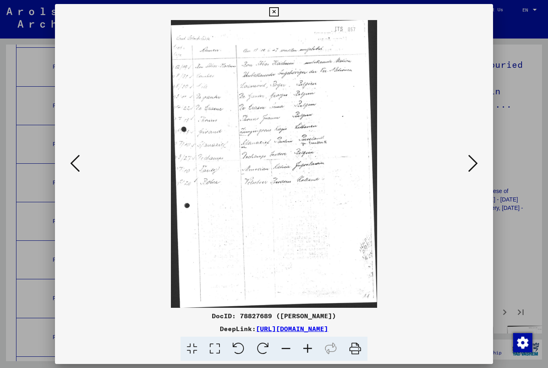
click at [473, 167] on icon at bounding box center [473, 163] width 10 height 19
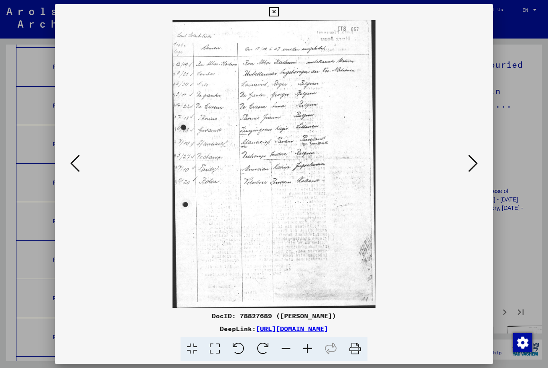
click at [474, 165] on icon at bounding box center [473, 163] width 10 height 19
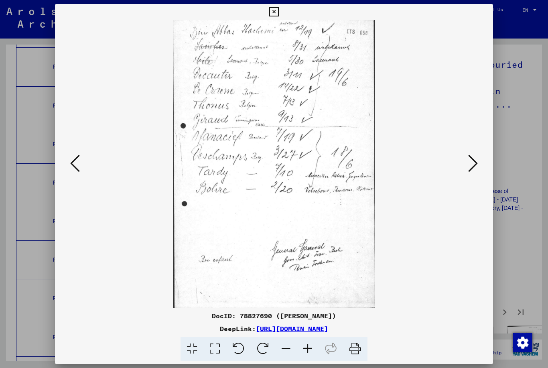
click at [473, 166] on icon at bounding box center [473, 163] width 10 height 19
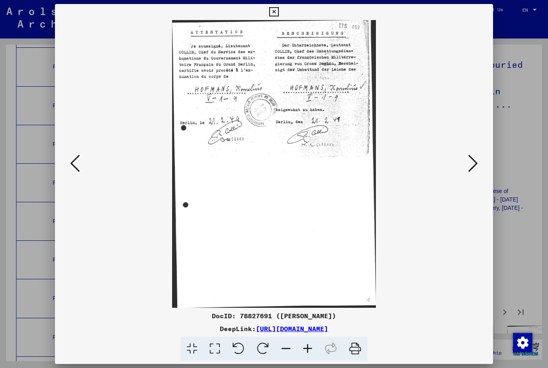
click at [469, 165] on icon at bounding box center [473, 163] width 10 height 19
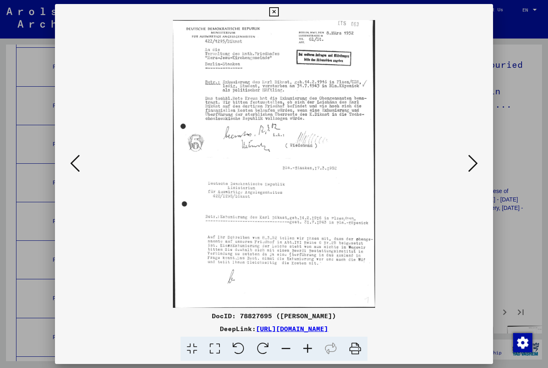
click at [479, 165] on button at bounding box center [473, 164] width 14 height 23
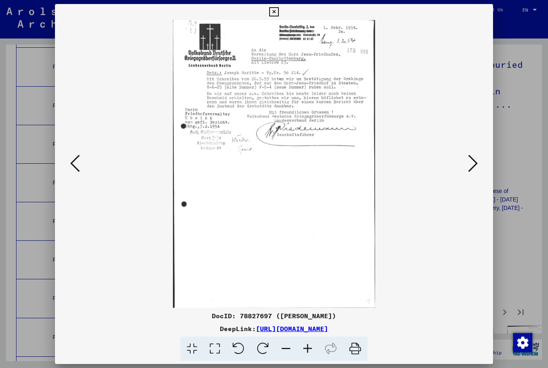
click at [476, 155] on icon at bounding box center [473, 163] width 10 height 19
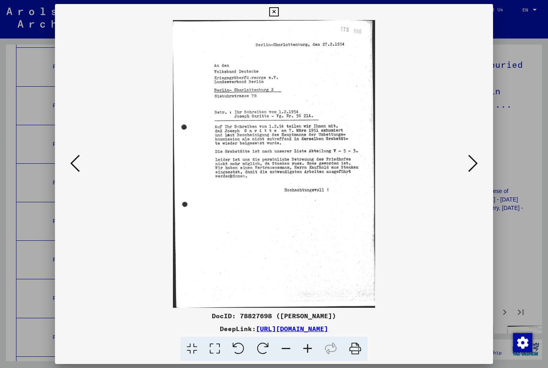
click at [470, 160] on icon at bounding box center [473, 163] width 10 height 19
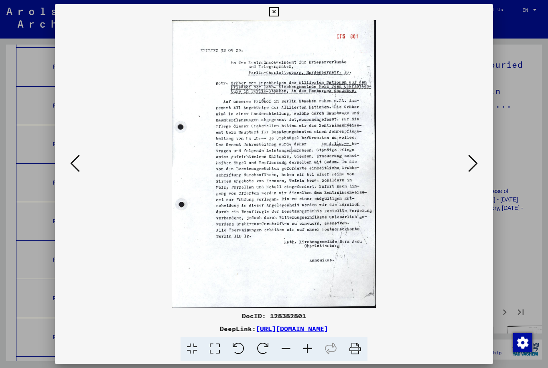
click at [466, 161] on button at bounding box center [473, 164] width 14 height 23
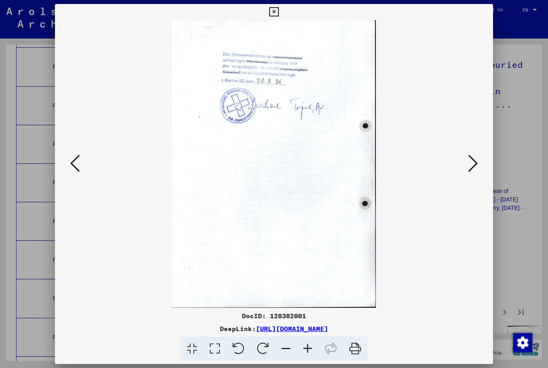
click at [475, 160] on icon at bounding box center [473, 163] width 10 height 19
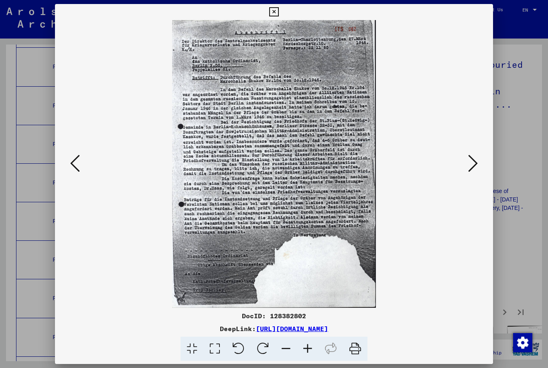
click at [467, 166] on button at bounding box center [473, 164] width 14 height 23
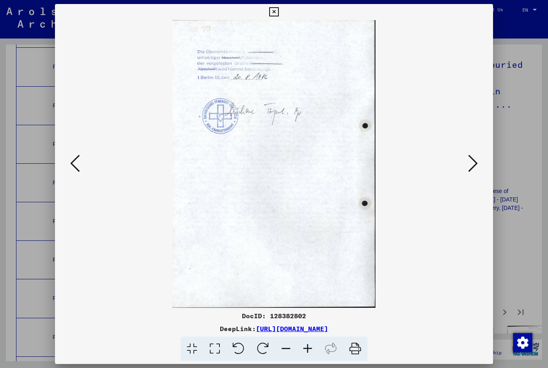
click at [474, 161] on icon at bounding box center [473, 163] width 10 height 19
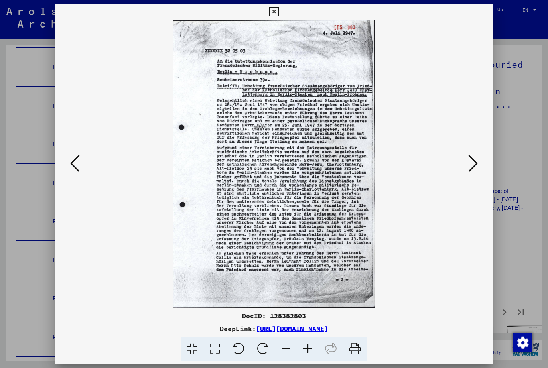
click at [478, 165] on icon at bounding box center [473, 163] width 10 height 19
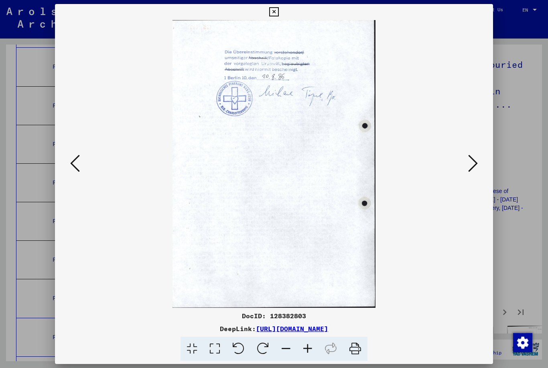
click at [478, 161] on icon at bounding box center [473, 163] width 10 height 19
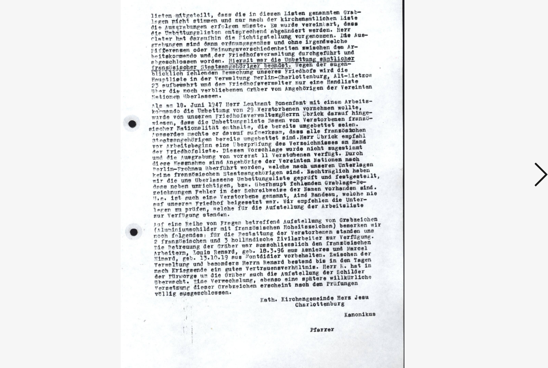
click at [468, 154] on icon at bounding box center [473, 163] width 10 height 19
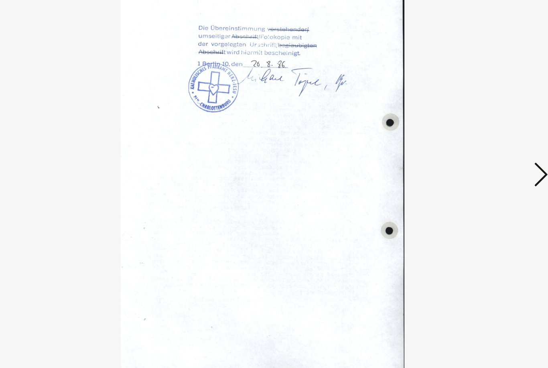
click at [468, 154] on icon at bounding box center [473, 163] width 10 height 19
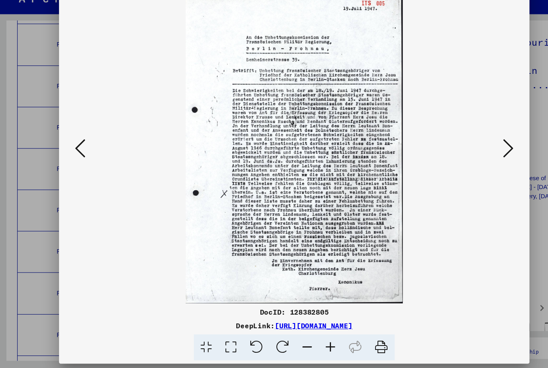
click at [477, 154] on icon at bounding box center [473, 163] width 10 height 19
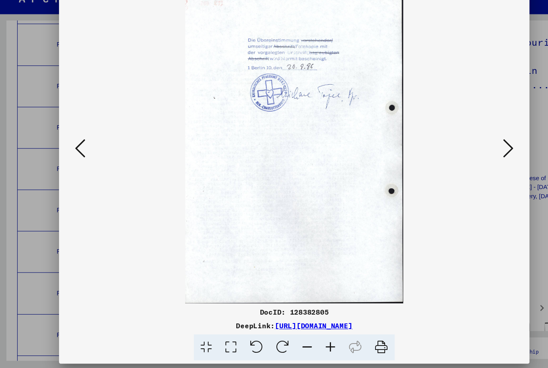
click at [469, 154] on icon at bounding box center [473, 163] width 10 height 19
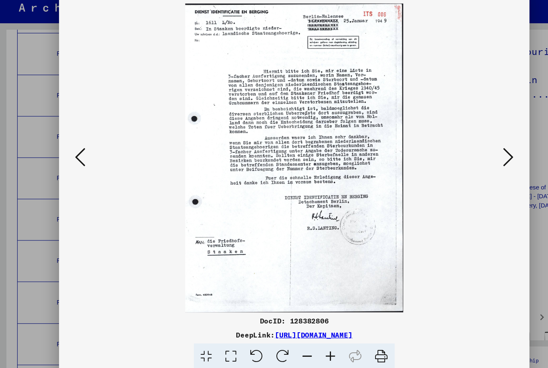
click at [480, 153] on button at bounding box center [473, 164] width 14 height 23
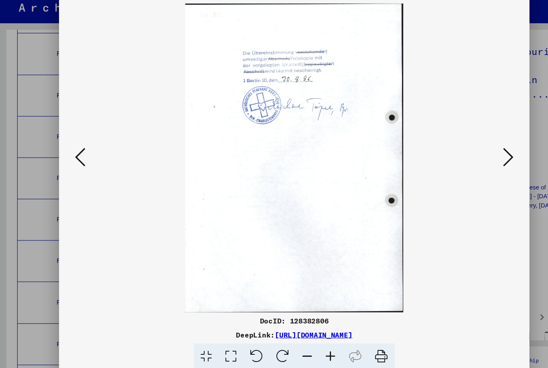
click at [480, 153] on button at bounding box center [473, 164] width 14 height 23
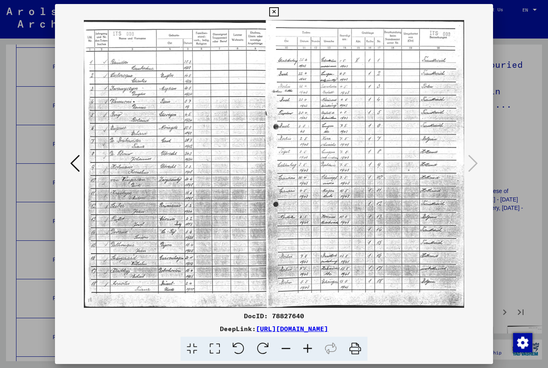
click at [279, 14] on icon at bounding box center [273, 12] width 9 height 10
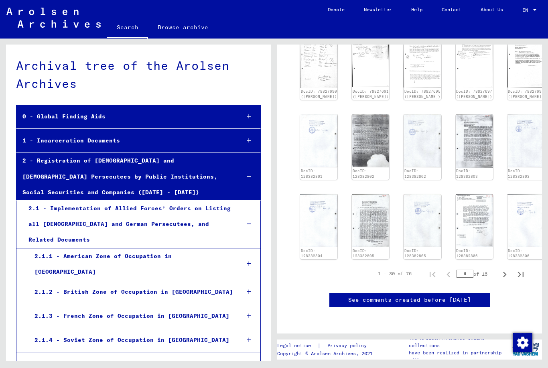
scroll to position [0, 0]
click at [108, 133] on div "1 - Incarceration Documents" at bounding box center [124, 141] width 217 height 16
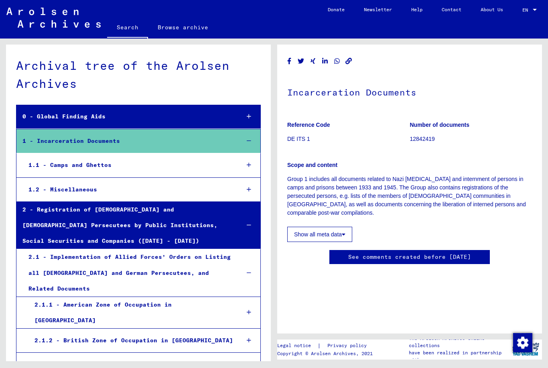
click at [336, 227] on button "Show all meta data" at bounding box center [319, 234] width 65 height 15
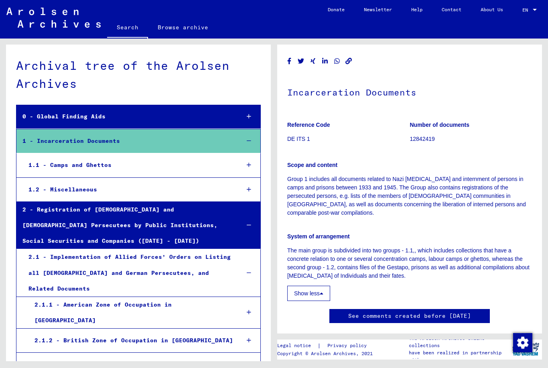
click at [350, 312] on link "See comments created before [DATE]" at bounding box center [409, 316] width 123 height 8
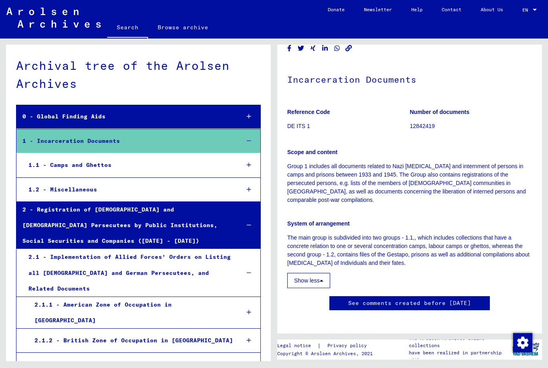
scroll to position [14, 0]
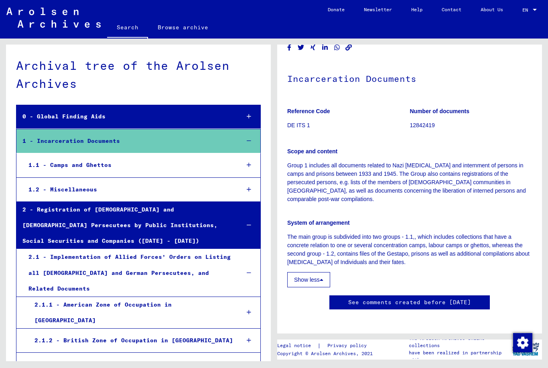
click at [315, 107] on p "Reference Code" at bounding box center [348, 111] width 122 height 8
click at [325, 143] on div "Scope and content Group 1 includes all documents related to Nazi [MEDICAL_DATA]…" at bounding box center [409, 171] width 245 height 66
click at [374, 161] on p "Group 1 includes all documents related to Nazi [MEDICAL_DATA] and internment of…" at bounding box center [409, 182] width 245 height 42
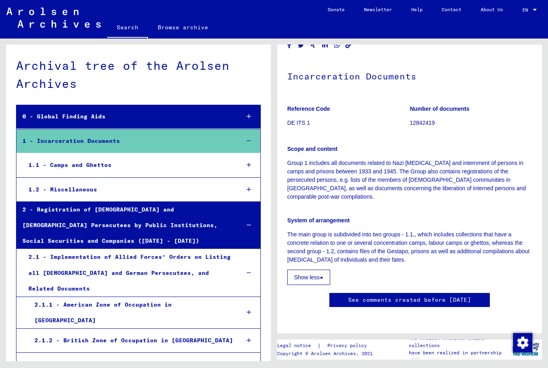
scroll to position [0, 0]
click at [241, 156] on div at bounding box center [249, 165] width 23 height 24
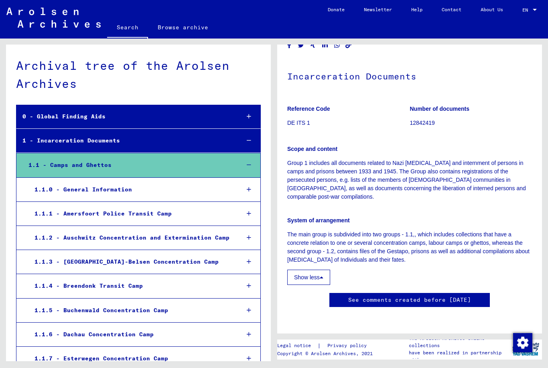
click at [212, 230] on div "1.1.2 - Auschwitz Concentration and Extermination Camp" at bounding box center [130, 238] width 205 height 16
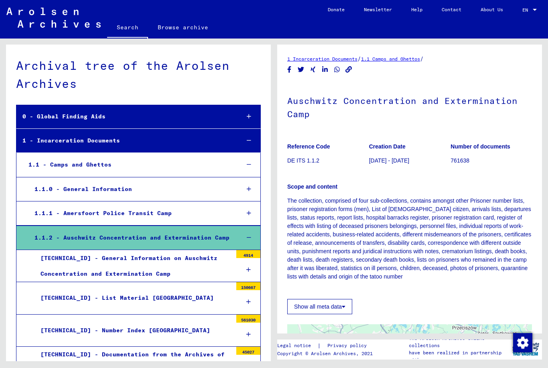
click at [303, 137] on figure "Reference Code DE ITS 1.1.2" at bounding box center [327, 155] width 81 height 36
click at [314, 197] on p "The collection, comprised of four sub-collections, contains amongst other Priso…" at bounding box center [409, 243] width 245 height 93
click at [392, 157] on p "[DATE] - [DATE]" at bounding box center [409, 161] width 81 height 8
click at [470, 139] on figure "Number of documents 761638" at bounding box center [491, 155] width 81 height 36
click at [319, 299] on button "Show all meta data" at bounding box center [319, 306] width 65 height 15
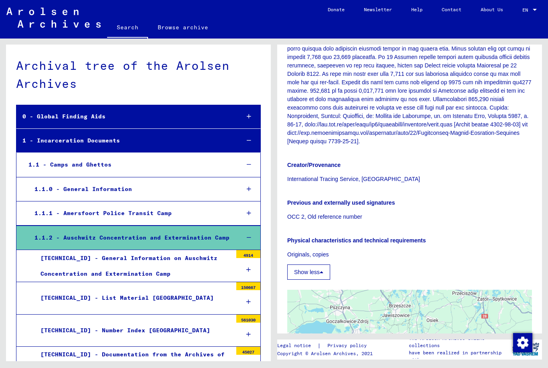
scroll to position [763, 0]
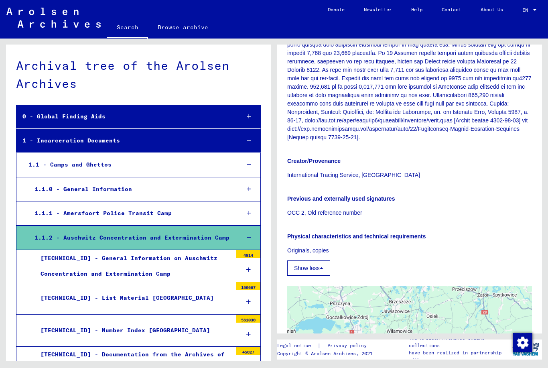
click at [309, 246] on p "Originals, copies" at bounding box center [409, 250] width 245 height 8
click at [323, 260] on button "Show less" at bounding box center [308, 267] width 43 height 15
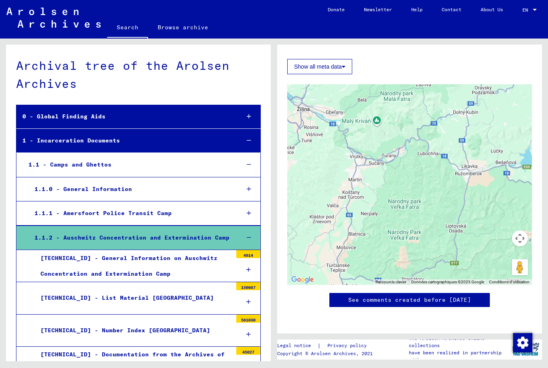
scroll to position [377, 0]
click at [433, 296] on link "See comments created before [DATE]" at bounding box center [409, 300] width 123 height 8
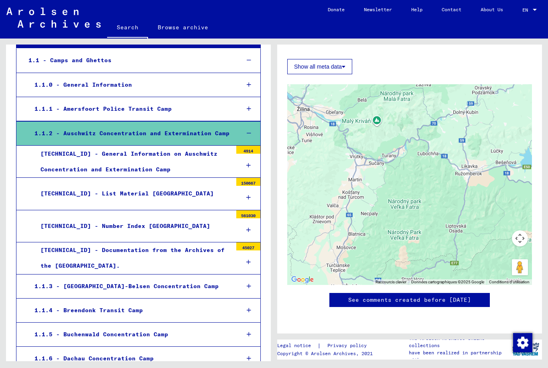
scroll to position [103, 0]
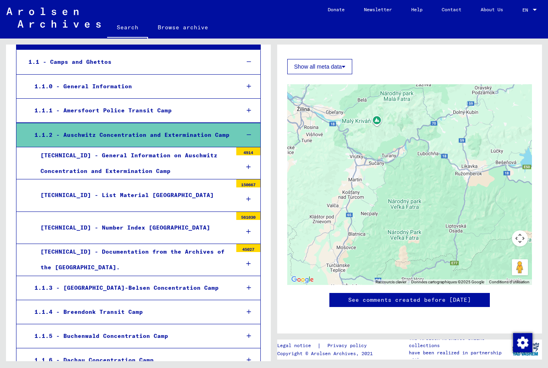
click at [163, 148] on div "[TECHNICAL_ID] - General Information on Auschwitz Concentration and Exterminati…" at bounding box center [134, 163] width 198 height 31
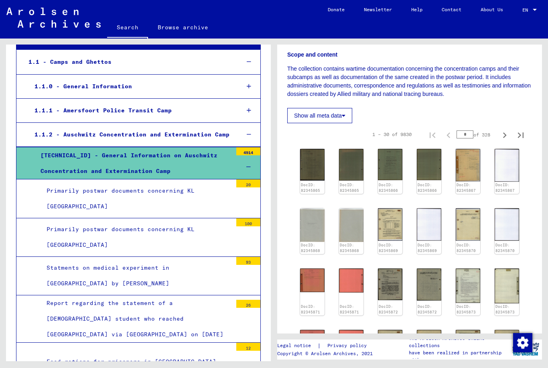
scroll to position [141, 0]
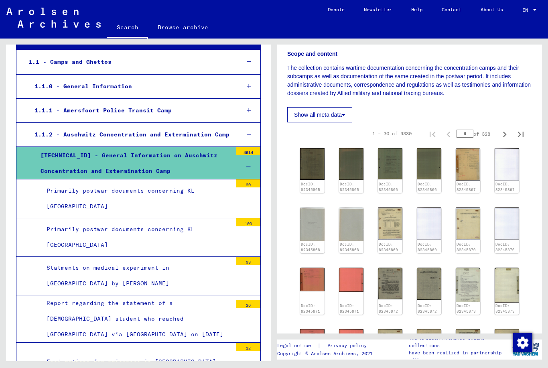
click at [307, 154] on img at bounding box center [312, 164] width 24 height 32
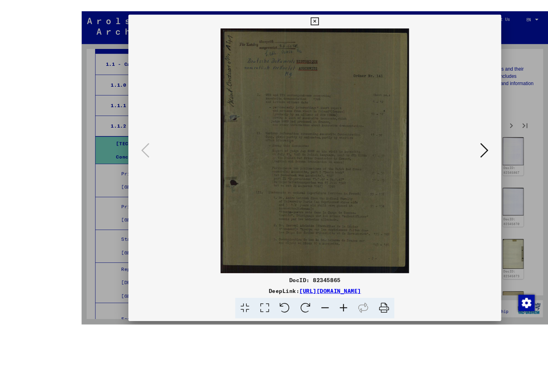
scroll to position [17, 0]
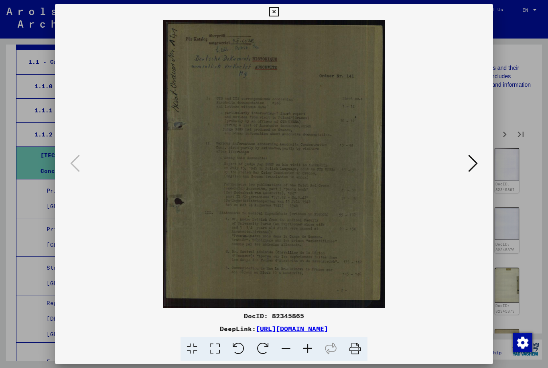
click at [475, 169] on icon at bounding box center [473, 163] width 10 height 19
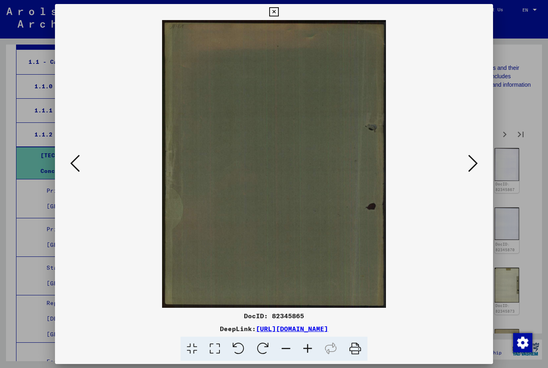
click at [472, 167] on icon at bounding box center [473, 163] width 10 height 19
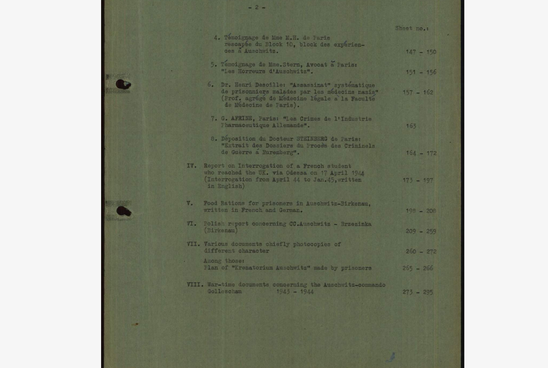
click at [303, 103] on img at bounding box center [274, 164] width 384 height 288
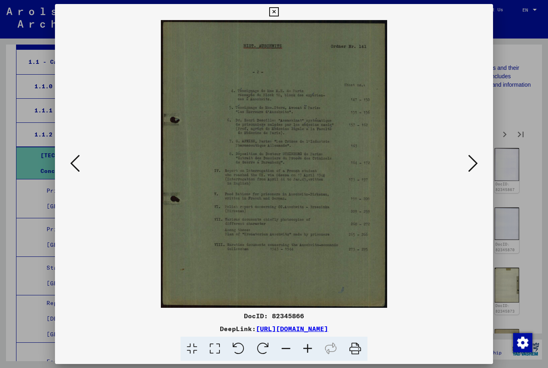
click at [475, 163] on icon at bounding box center [473, 163] width 10 height 19
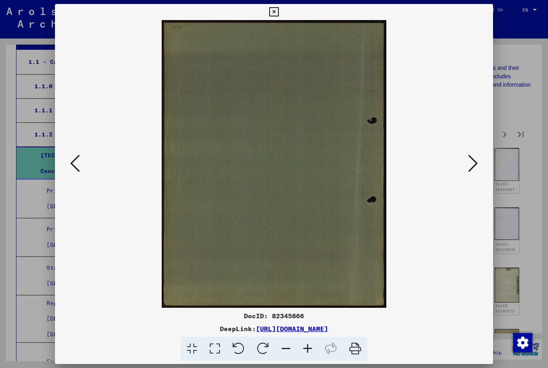
click at [473, 167] on icon at bounding box center [473, 163] width 10 height 19
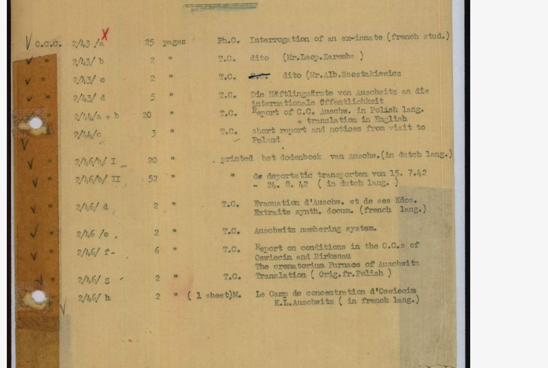
click at [222, 68] on img at bounding box center [274, 164] width 384 height 288
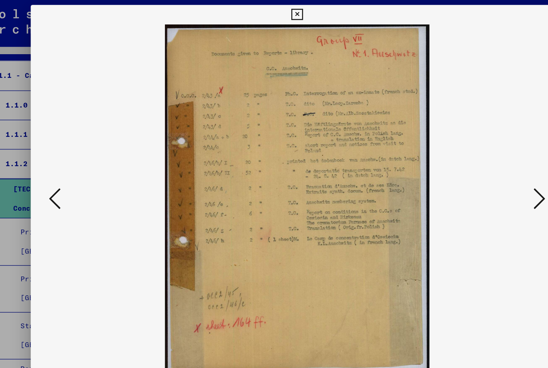
click at [468, 162] on icon at bounding box center [473, 163] width 10 height 19
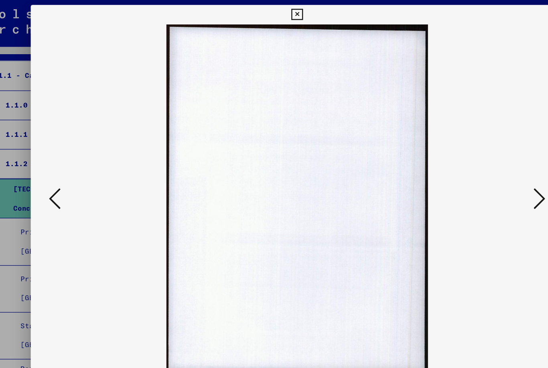
click at [468, 155] on icon at bounding box center [473, 163] width 10 height 19
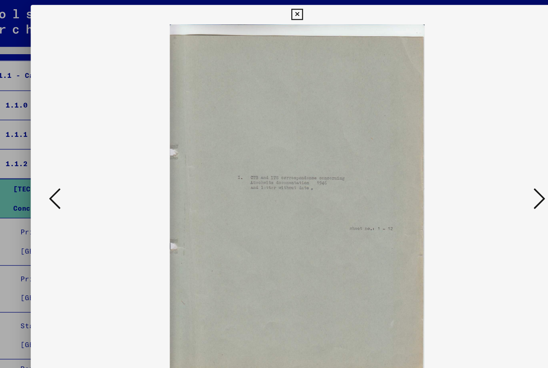
click at [468, 158] on icon at bounding box center [473, 163] width 10 height 19
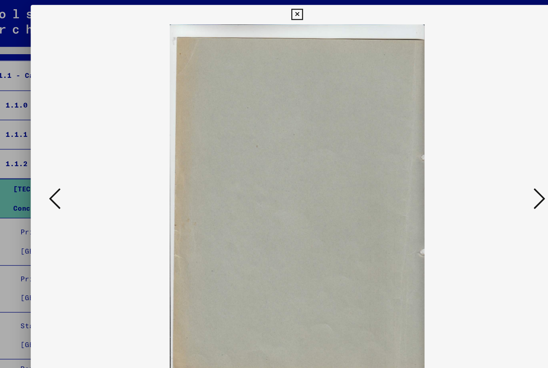
click at [468, 158] on icon at bounding box center [473, 163] width 10 height 19
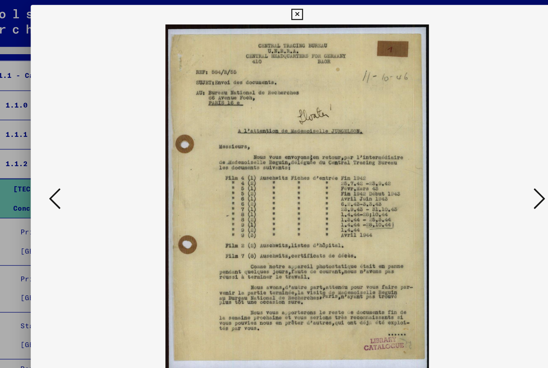
click at [466, 155] on button at bounding box center [473, 164] width 14 height 23
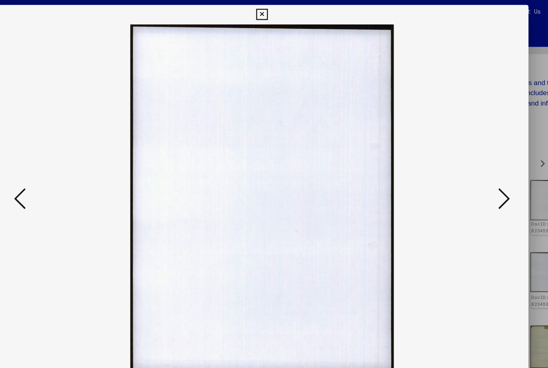
click at [468, 161] on icon at bounding box center [473, 163] width 10 height 19
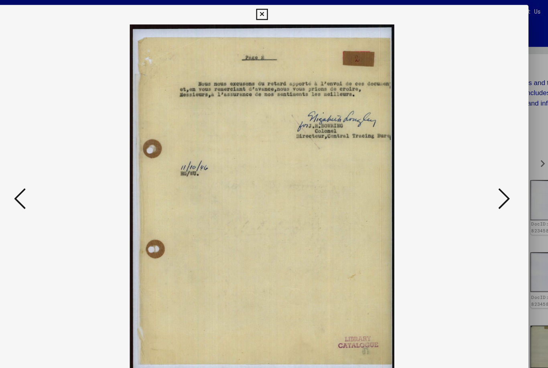
click at [468, 159] on icon at bounding box center [473, 163] width 10 height 19
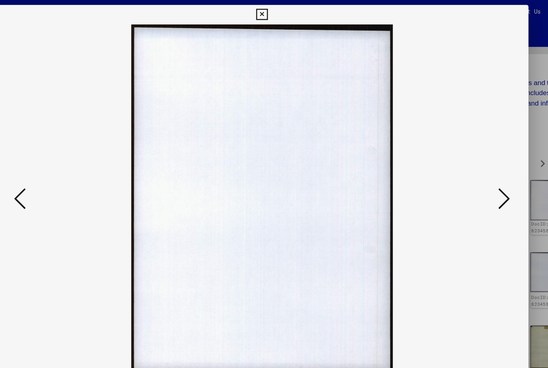
click at [468, 162] on icon at bounding box center [473, 163] width 10 height 19
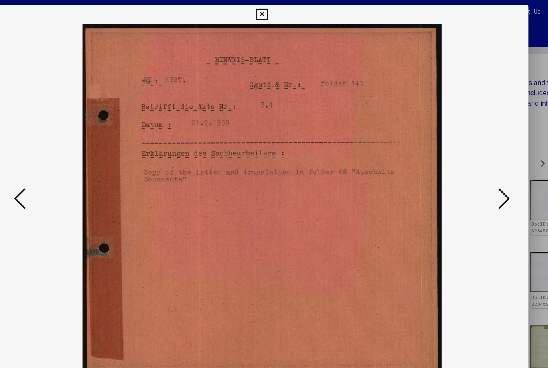
click at [468, 161] on icon at bounding box center [473, 163] width 10 height 19
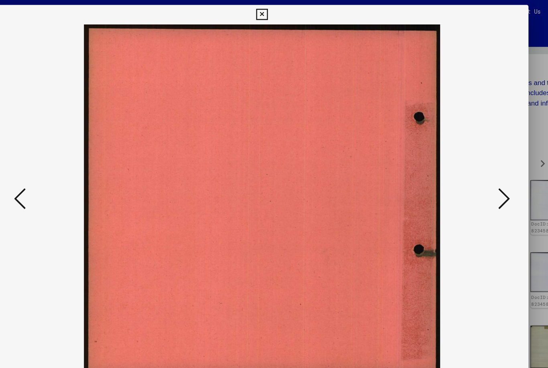
click at [468, 162] on icon at bounding box center [473, 163] width 10 height 19
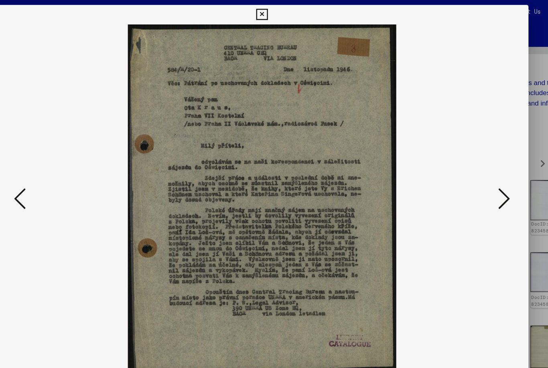
click at [468, 164] on icon at bounding box center [473, 163] width 10 height 19
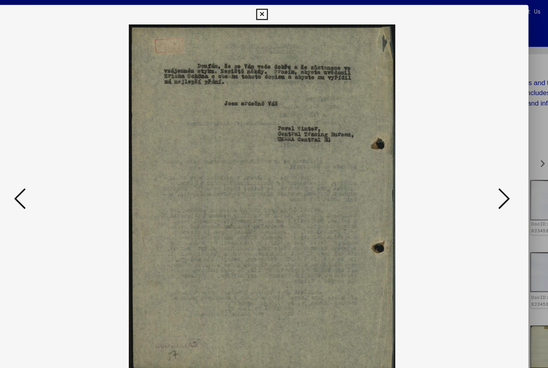
click at [468, 163] on icon at bounding box center [473, 163] width 10 height 19
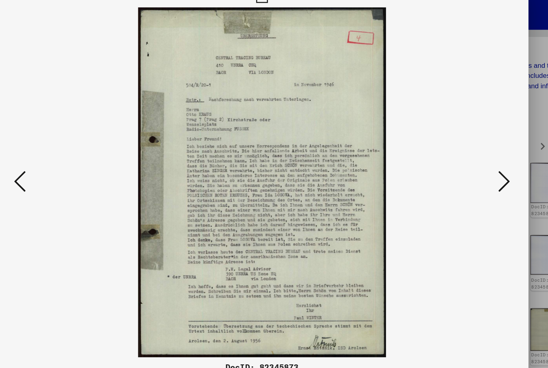
click at [468, 155] on icon at bounding box center [473, 163] width 10 height 19
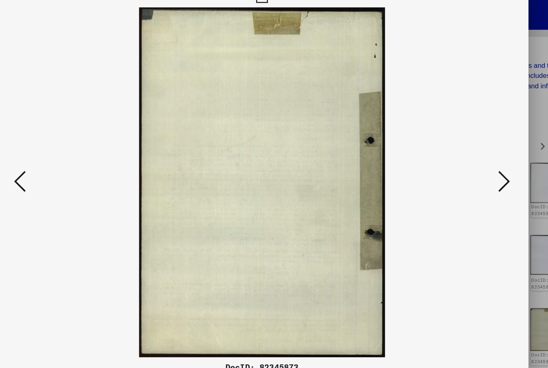
click at [406, 159] on img at bounding box center [274, 164] width 384 height 288
click at [466, 159] on button at bounding box center [473, 164] width 14 height 23
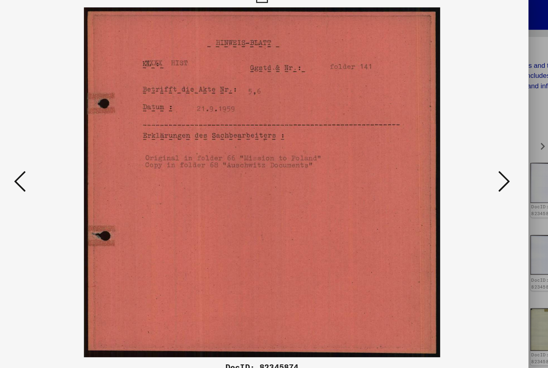
click at [466, 160] on button at bounding box center [473, 164] width 14 height 23
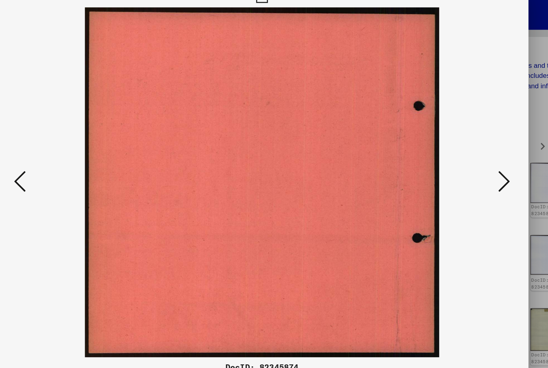
click at [466, 159] on button at bounding box center [473, 164] width 14 height 23
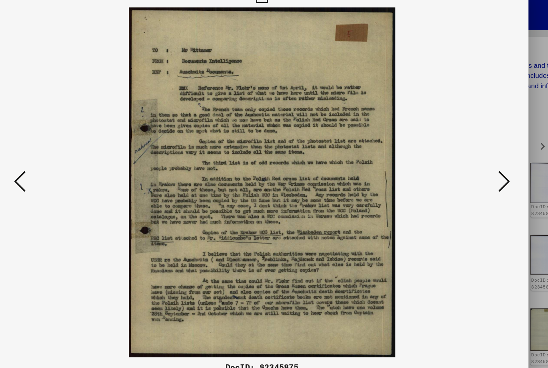
click at [466, 160] on button at bounding box center [473, 164] width 14 height 23
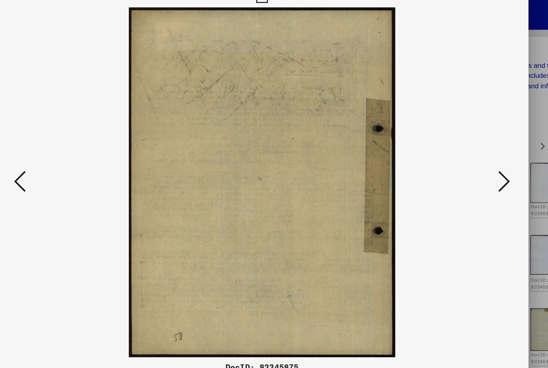
click at [468, 159] on icon at bounding box center [473, 163] width 10 height 19
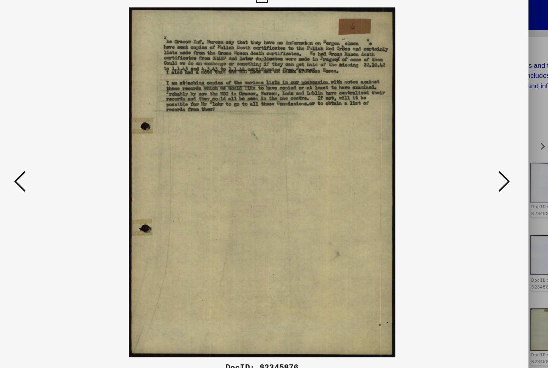
click at [468, 159] on icon at bounding box center [473, 163] width 10 height 19
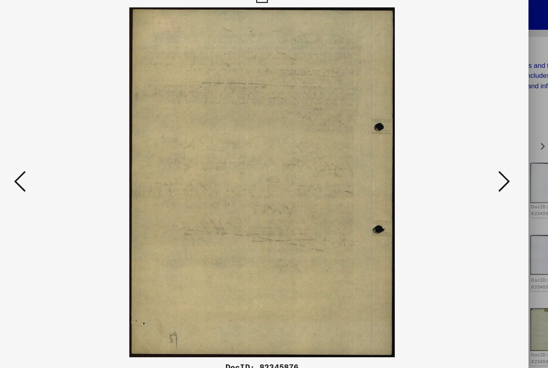
click at [466, 159] on button at bounding box center [473, 164] width 14 height 23
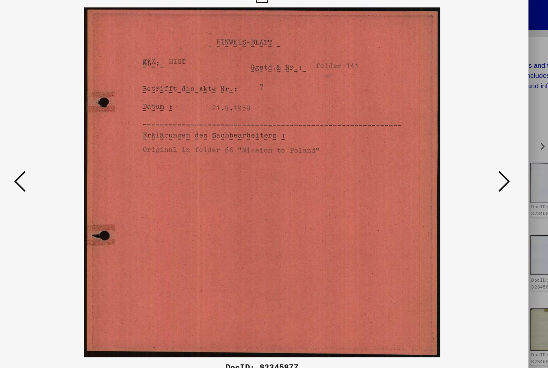
click at [468, 159] on icon at bounding box center [473, 163] width 10 height 19
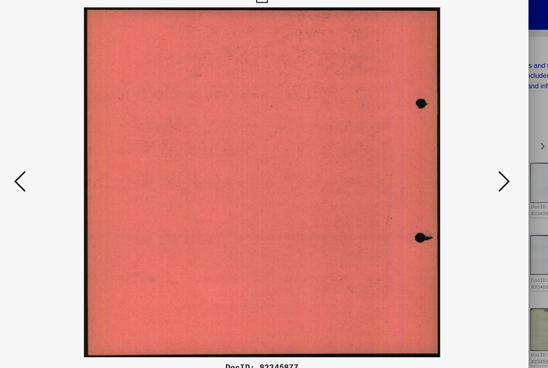
click at [468, 159] on icon at bounding box center [473, 163] width 10 height 19
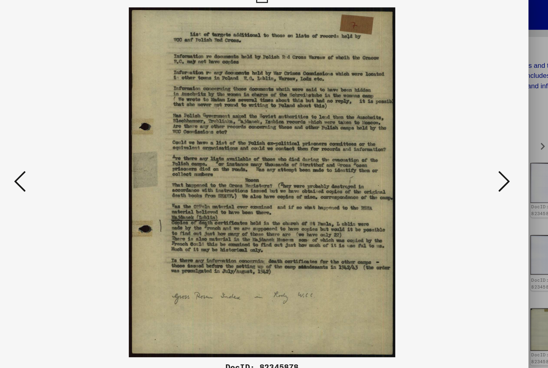
click at [468, 159] on icon at bounding box center [473, 163] width 10 height 19
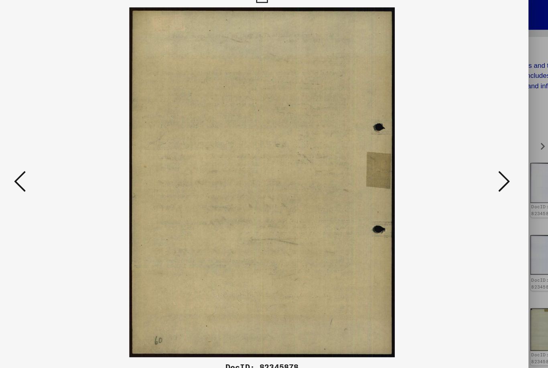
click at [468, 159] on icon at bounding box center [473, 163] width 10 height 19
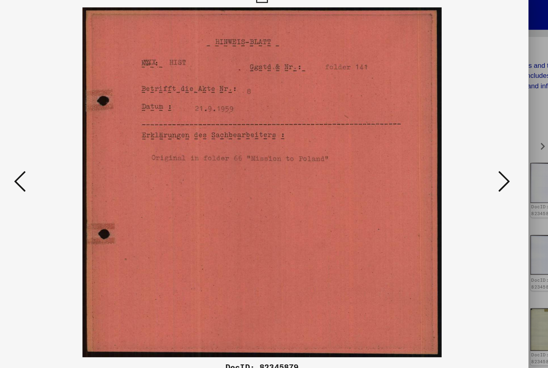
click at [466, 159] on button at bounding box center [473, 164] width 14 height 23
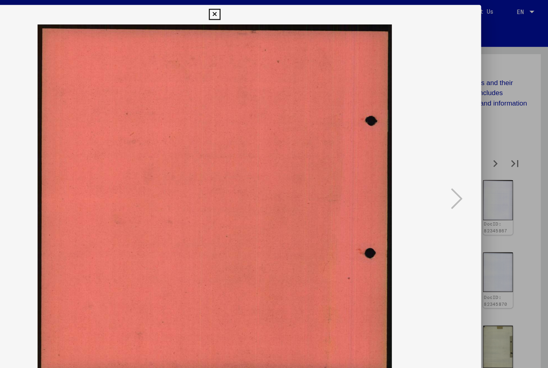
click at [279, 11] on icon at bounding box center [273, 12] width 9 height 10
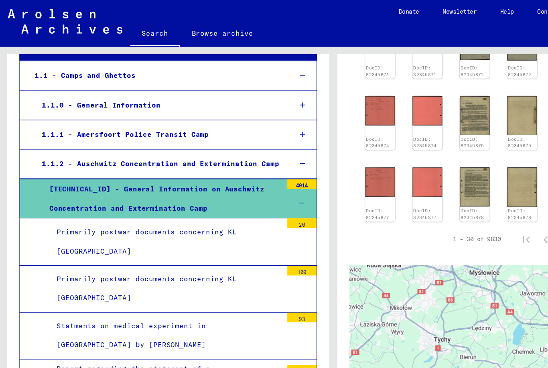
scroll to position [394, 0]
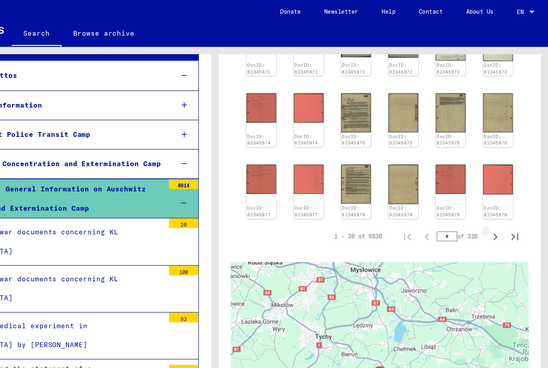
click at [503, 192] on icon "Next page" at bounding box center [505, 195] width 4 height 6
type input "*"
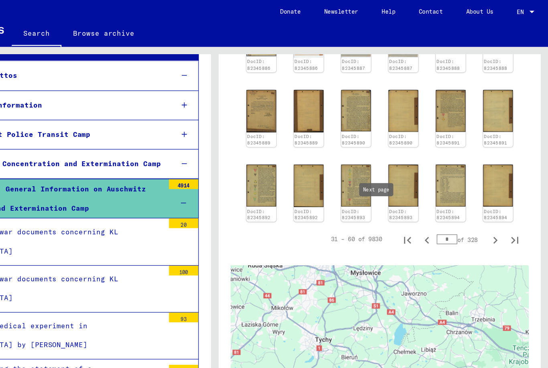
click at [300, 80] on img at bounding box center [312, 91] width 24 height 35
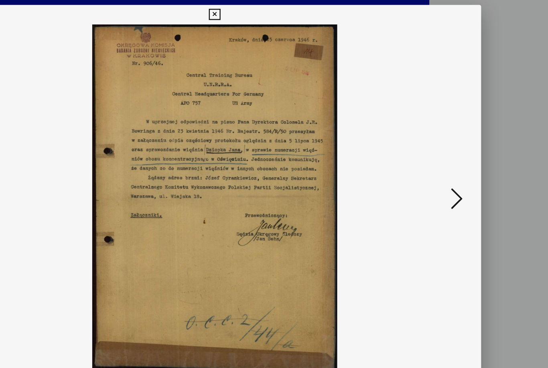
click at [216, 78] on img at bounding box center [274, 164] width 384 height 288
click at [468, 167] on icon at bounding box center [473, 163] width 10 height 19
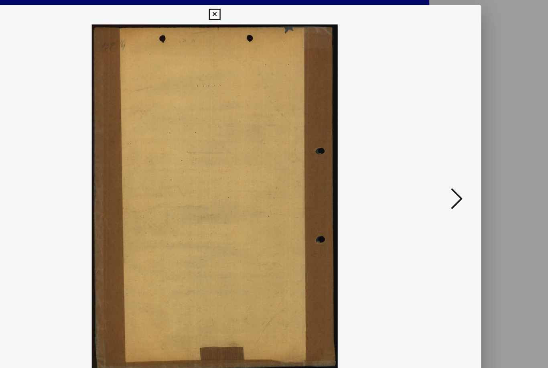
click at [468, 171] on icon at bounding box center [473, 163] width 10 height 19
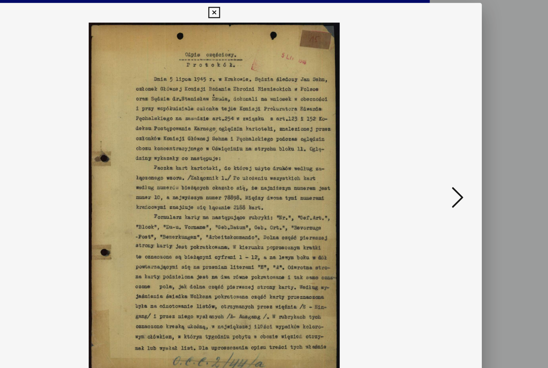
click at [365, 170] on img at bounding box center [274, 164] width 384 height 288
click at [468, 166] on icon at bounding box center [473, 163] width 10 height 19
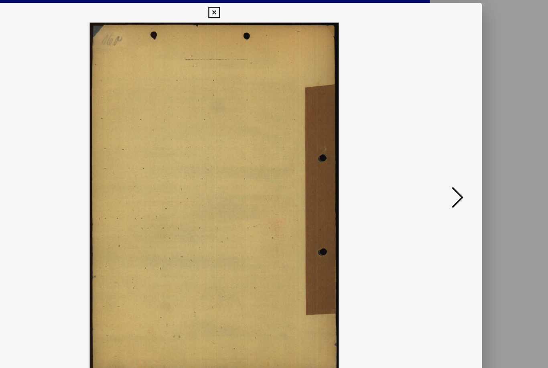
click at [468, 167] on icon at bounding box center [473, 163] width 10 height 19
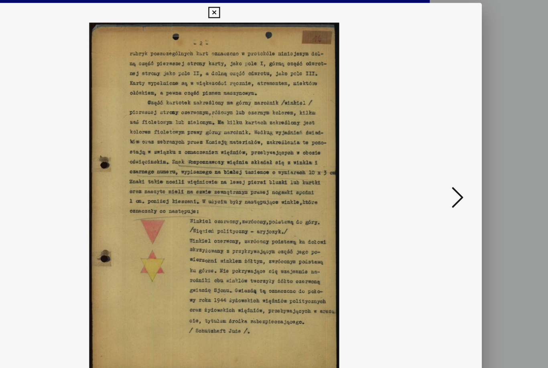
click at [468, 168] on icon at bounding box center [473, 163] width 10 height 19
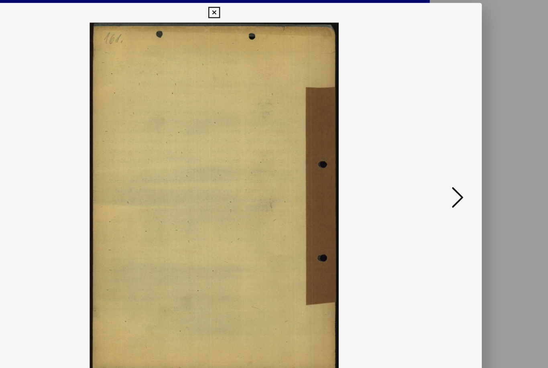
click at [468, 169] on icon at bounding box center [473, 163] width 10 height 19
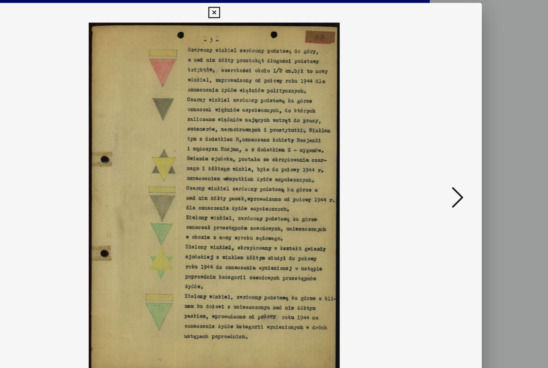
click at [468, 167] on icon at bounding box center [473, 163] width 10 height 19
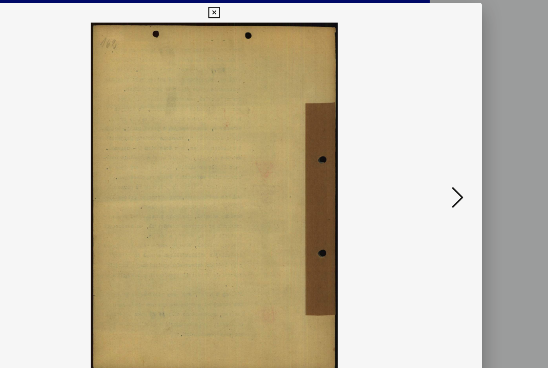
click at [468, 167] on icon at bounding box center [473, 163] width 10 height 19
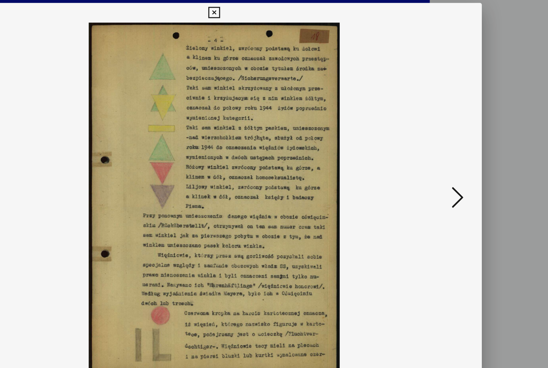
click at [468, 166] on icon at bounding box center [473, 163] width 10 height 19
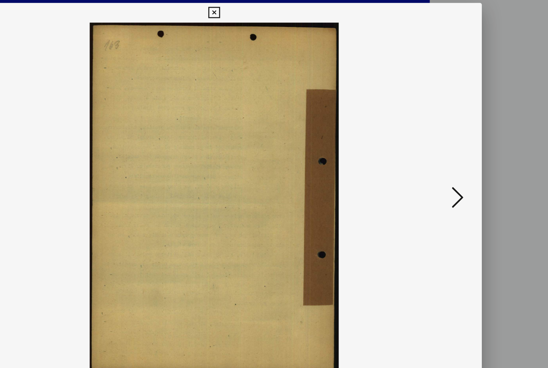
click at [468, 167] on icon at bounding box center [473, 163] width 10 height 19
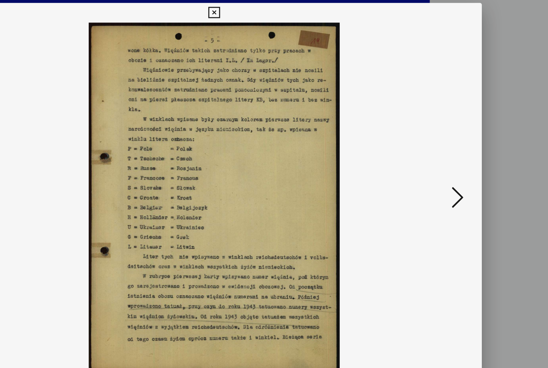
click at [468, 169] on icon at bounding box center [473, 163] width 10 height 19
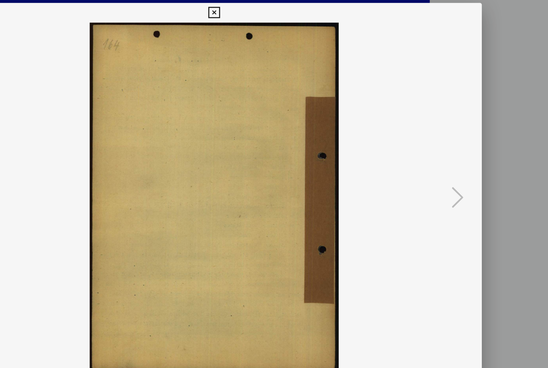
click at [279, 10] on icon at bounding box center [273, 12] width 9 height 10
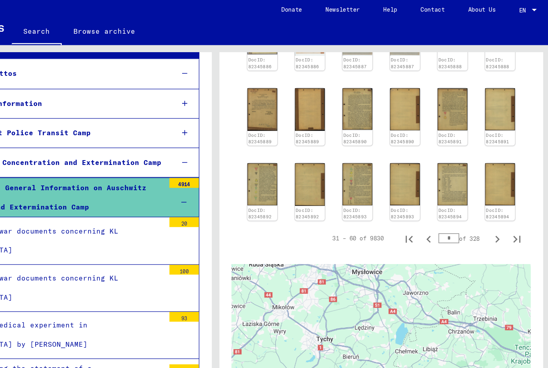
click at [499, 192] on icon "Next page" at bounding box center [504, 197] width 11 height 11
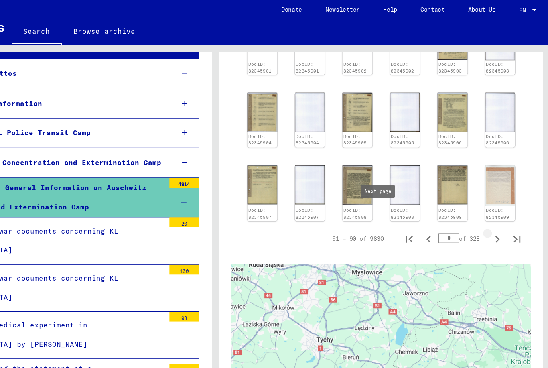
type input "*"
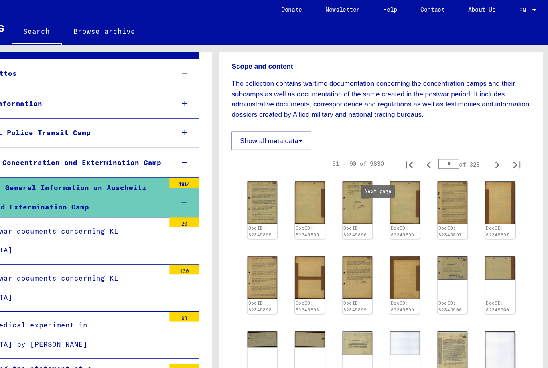
scroll to position [138, 0]
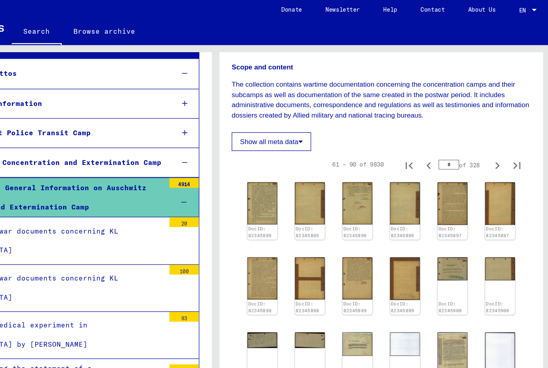
click at [300, 151] on img at bounding box center [312, 168] width 24 height 34
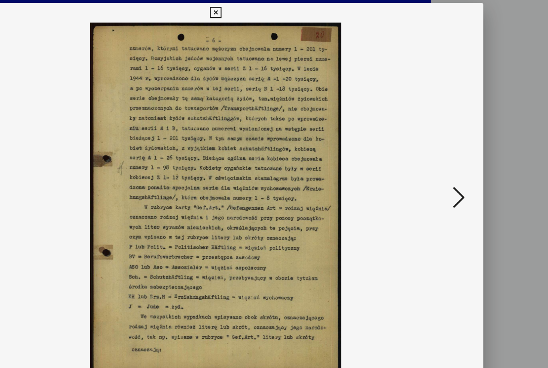
click at [468, 157] on icon at bounding box center [473, 163] width 10 height 19
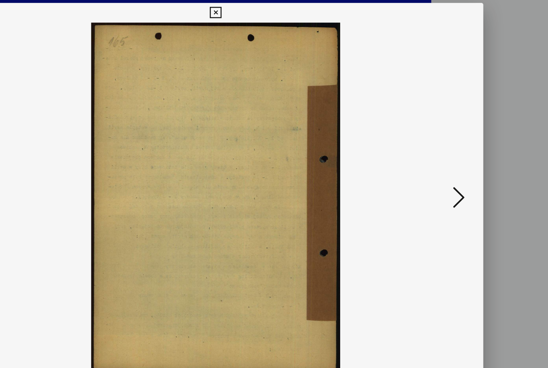
click at [466, 162] on button at bounding box center [473, 164] width 14 height 23
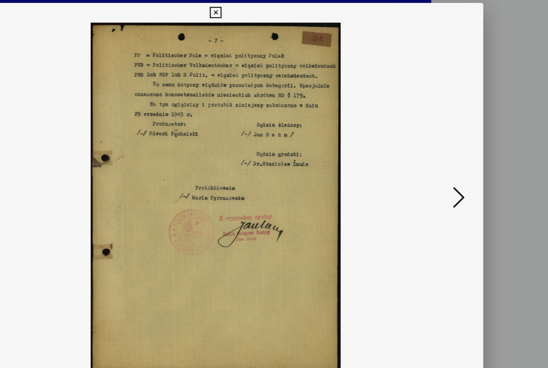
click at [468, 163] on icon at bounding box center [473, 163] width 10 height 19
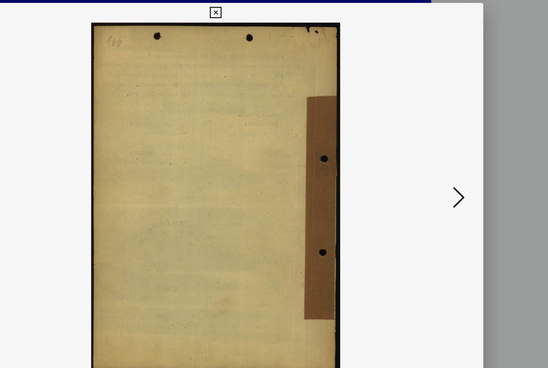
click at [468, 166] on icon at bounding box center [473, 163] width 10 height 19
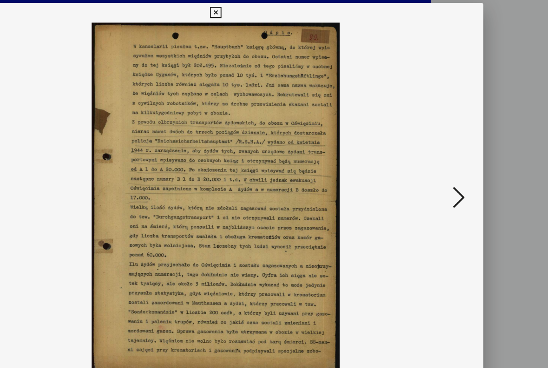
click at [468, 167] on icon at bounding box center [473, 163] width 10 height 19
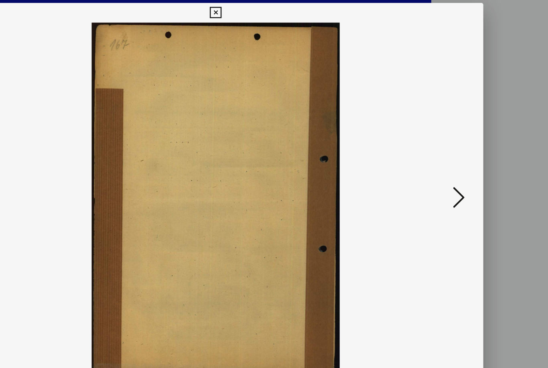
click at [468, 166] on icon at bounding box center [473, 163] width 10 height 19
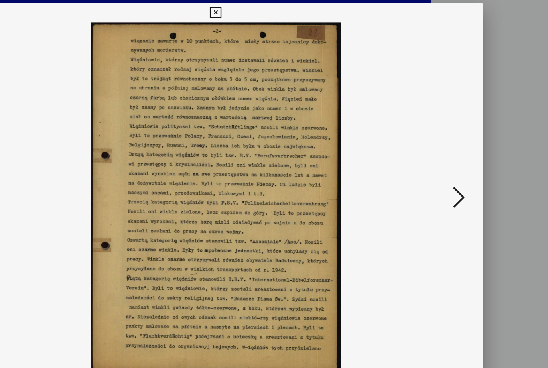
click at [468, 165] on icon at bounding box center [473, 163] width 10 height 19
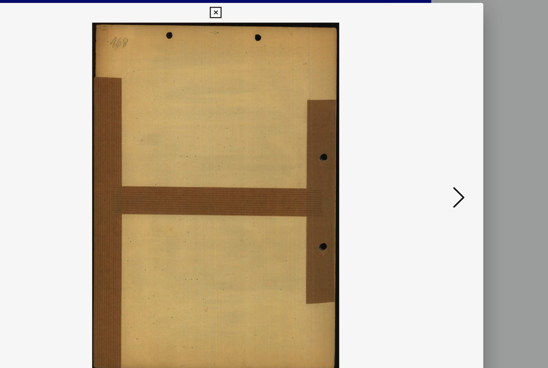
click at [468, 166] on icon at bounding box center [473, 163] width 10 height 19
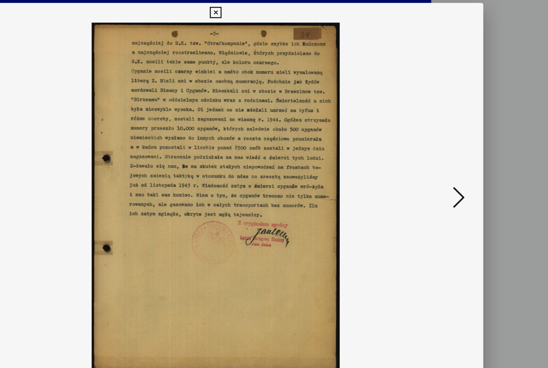
click at [468, 167] on icon at bounding box center [473, 163] width 10 height 19
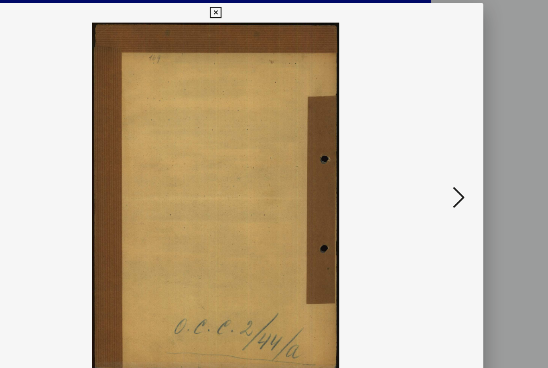
click at [468, 166] on icon at bounding box center [473, 163] width 10 height 19
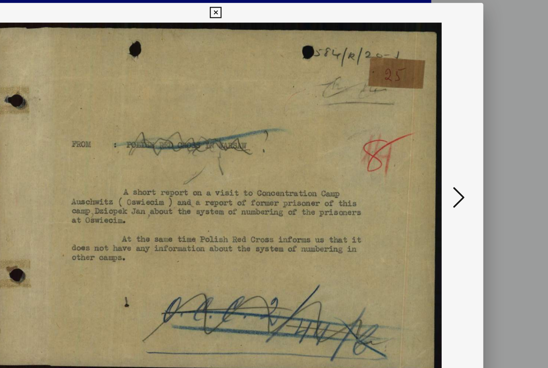
click at [468, 167] on icon at bounding box center [473, 163] width 10 height 19
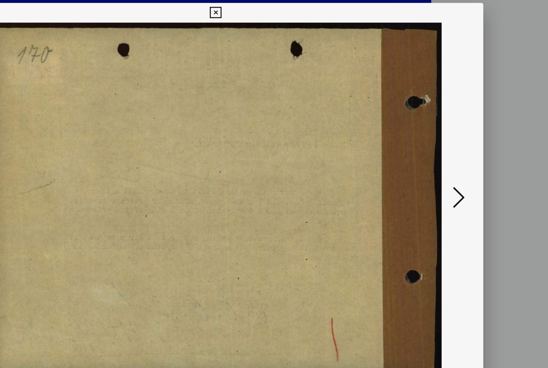
click at [82, 149] on img at bounding box center [274, 164] width 384 height 288
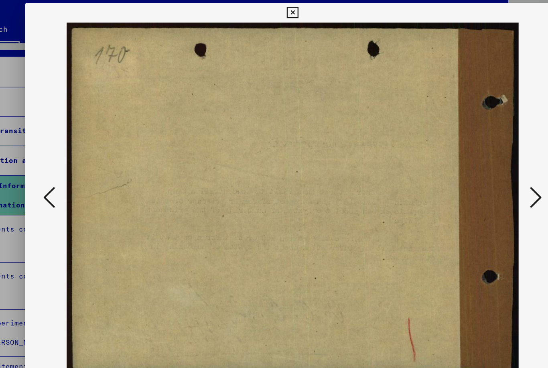
click at [70, 160] on icon at bounding box center [75, 163] width 10 height 19
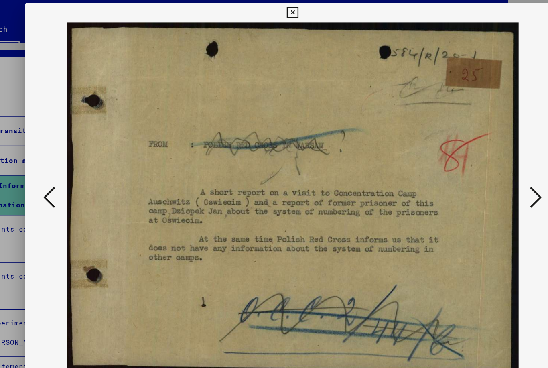
click at [468, 167] on icon at bounding box center [473, 163] width 10 height 19
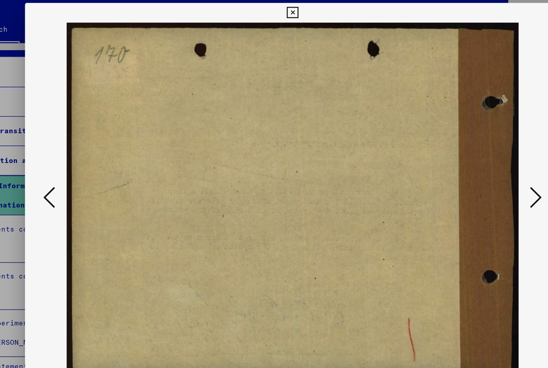
click at [468, 164] on icon at bounding box center [473, 163] width 10 height 19
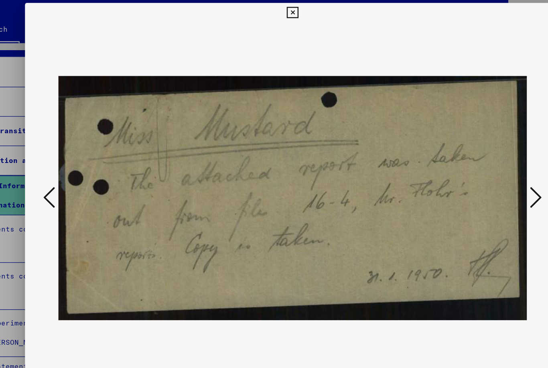
click at [468, 165] on icon at bounding box center [473, 163] width 10 height 19
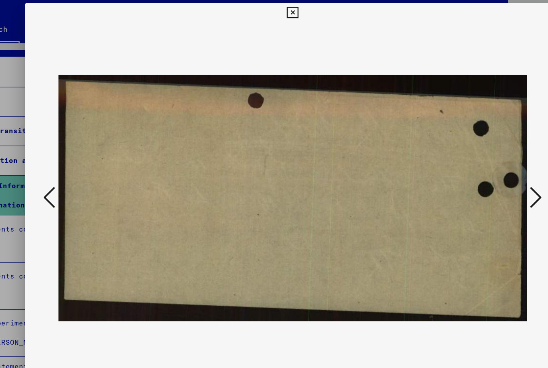
click at [468, 165] on icon at bounding box center [473, 163] width 10 height 19
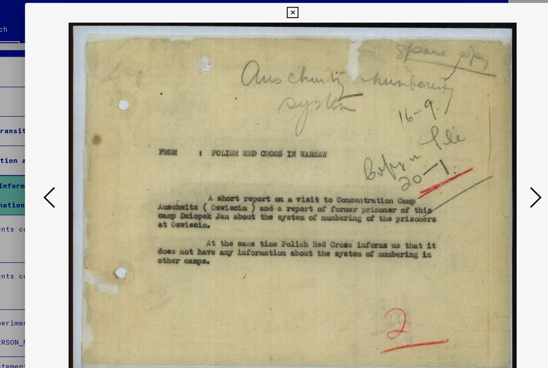
click at [468, 168] on icon at bounding box center [473, 163] width 10 height 19
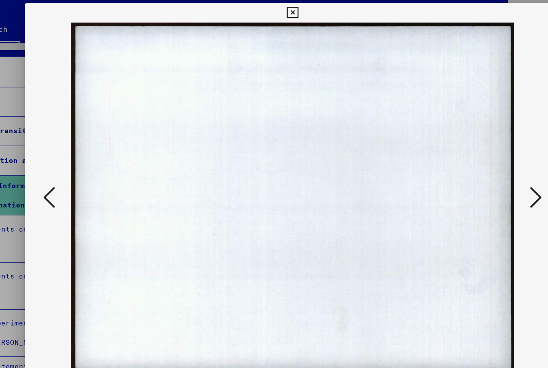
click at [468, 165] on icon at bounding box center [473, 163] width 10 height 19
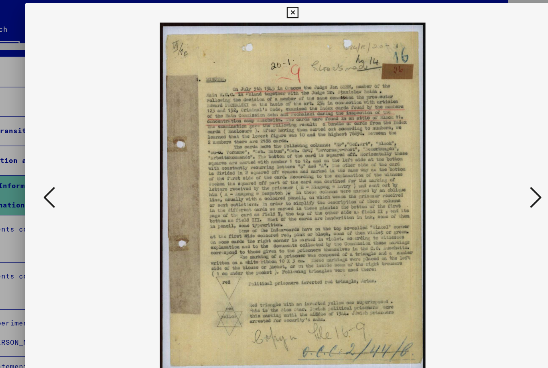
click at [468, 166] on icon at bounding box center [473, 163] width 10 height 19
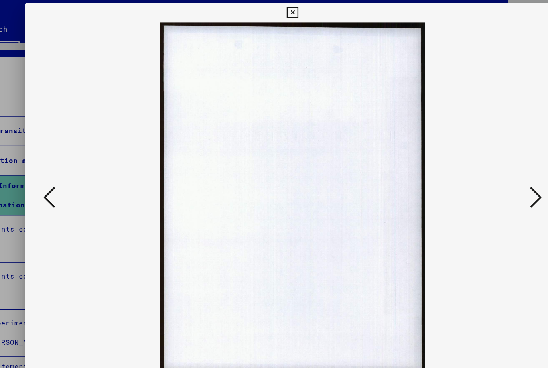
click at [468, 166] on icon at bounding box center [473, 163] width 10 height 19
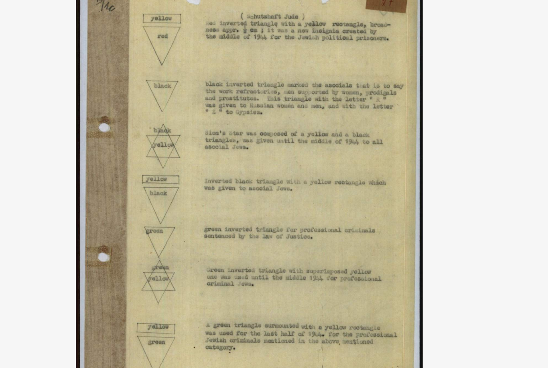
click at [301, 104] on img at bounding box center [274, 164] width 384 height 288
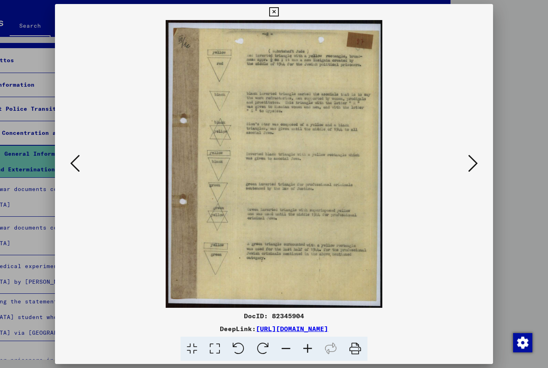
click at [476, 165] on icon at bounding box center [473, 163] width 10 height 19
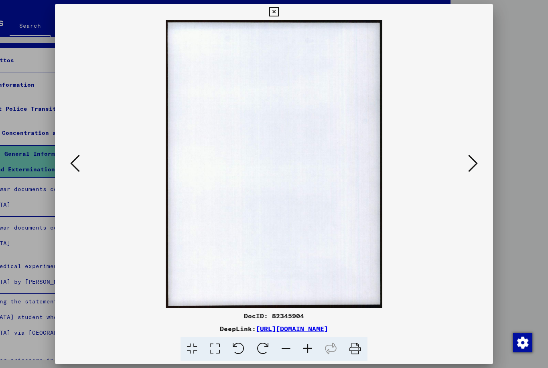
click at [469, 168] on icon at bounding box center [473, 163] width 10 height 19
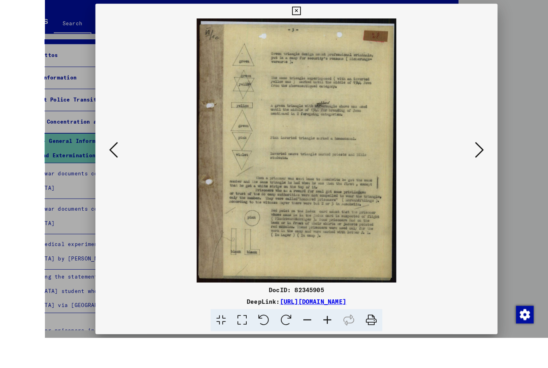
scroll to position [0, 0]
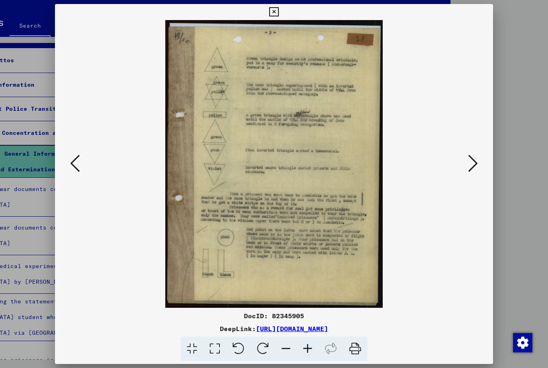
click at [471, 161] on icon at bounding box center [473, 163] width 10 height 19
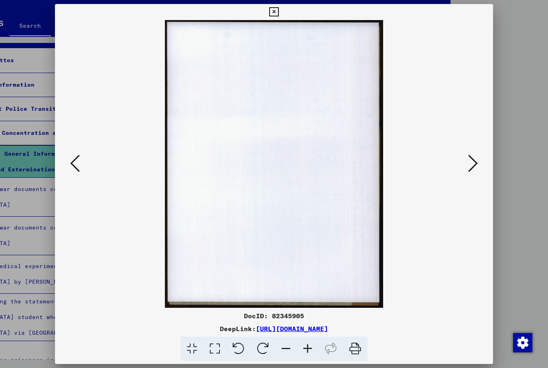
click at [473, 167] on icon at bounding box center [473, 163] width 10 height 19
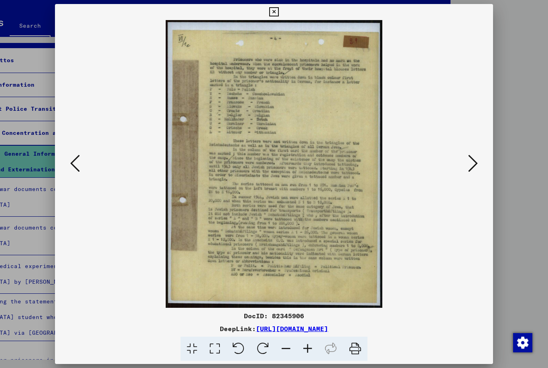
click at [476, 161] on icon at bounding box center [473, 163] width 10 height 19
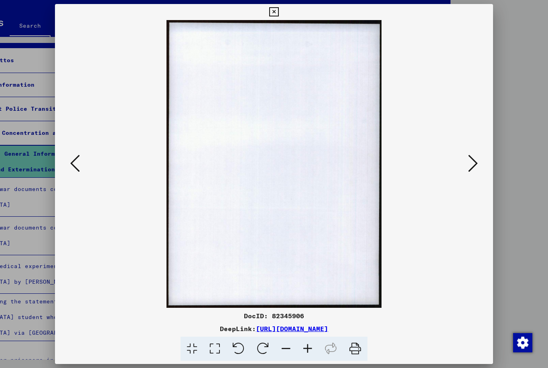
click at [470, 163] on icon at bounding box center [473, 163] width 10 height 19
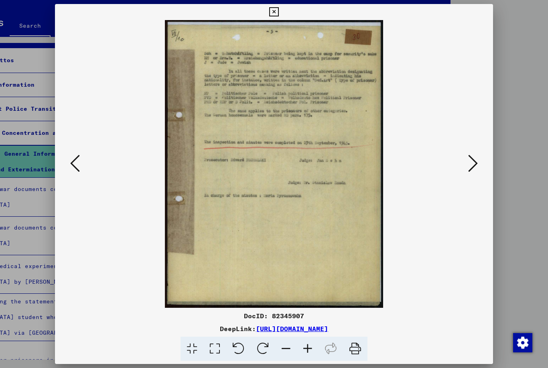
click at [475, 168] on icon at bounding box center [473, 163] width 10 height 19
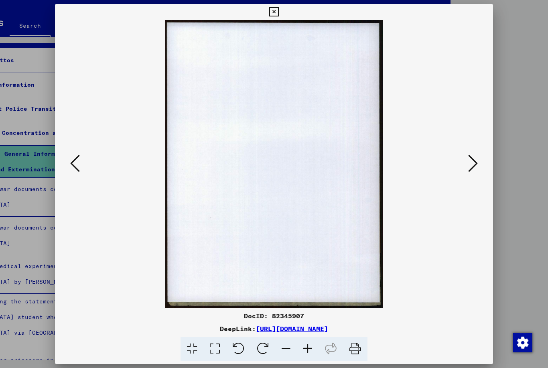
click at [469, 174] on button at bounding box center [473, 164] width 14 height 23
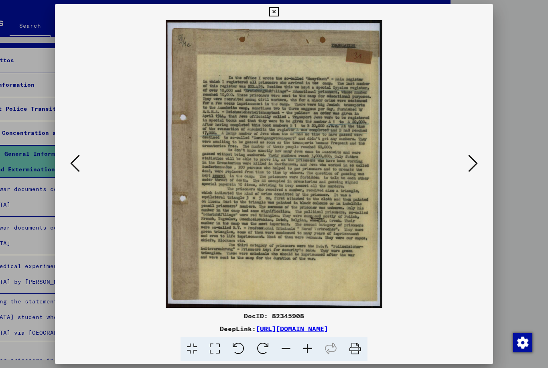
click at [474, 166] on icon at bounding box center [473, 163] width 10 height 19
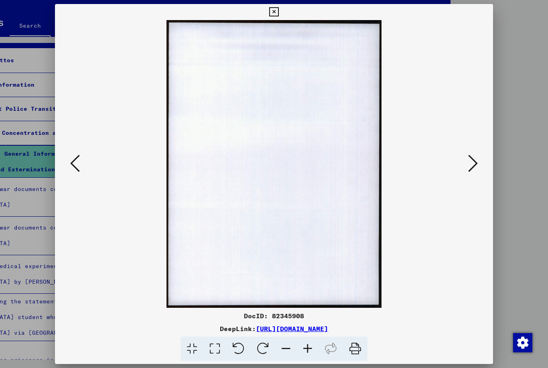
click at [474, 169] on icon at bounding box center [473, 163] width 10 height 19
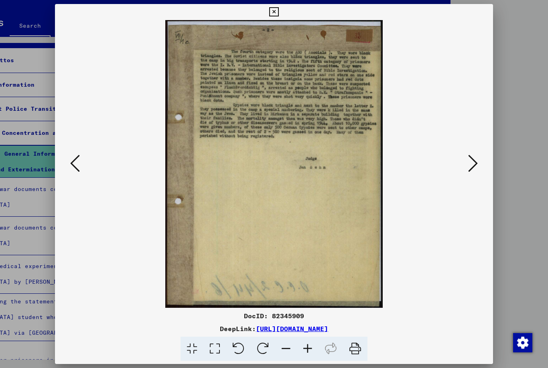
click at [472, 169] on icon at bounding box center [473, 163] width 10 height 19
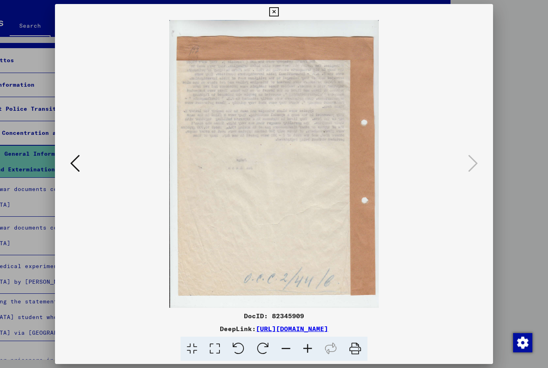
click at [281, 10] on button at bounding box center [274, 12] width 14 height 16
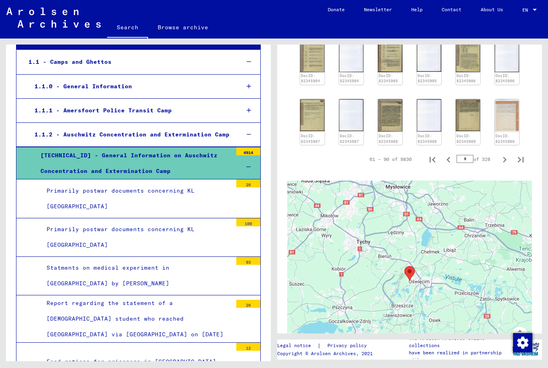
scroll to position [432, 0]
click at [506, 161] on icon "Next page" at bounding box center [504, 158] width 11 height 11
type input "*"
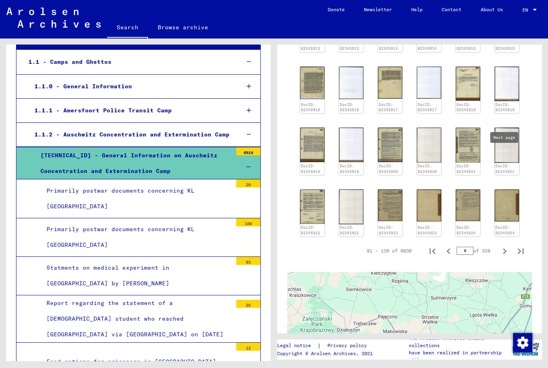
scroll to position [342, 0]
click at [506, 250] on icon "Next page" at bounding box center [505, 251] width 4 height 6
type input "*"
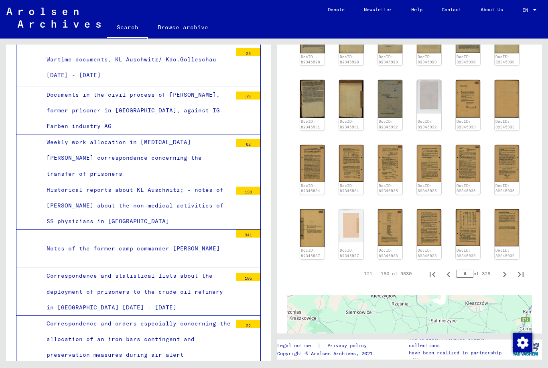
scroll to position [523, 0]
